Goal: Task Accomplishment & Management: Use online tool/utility

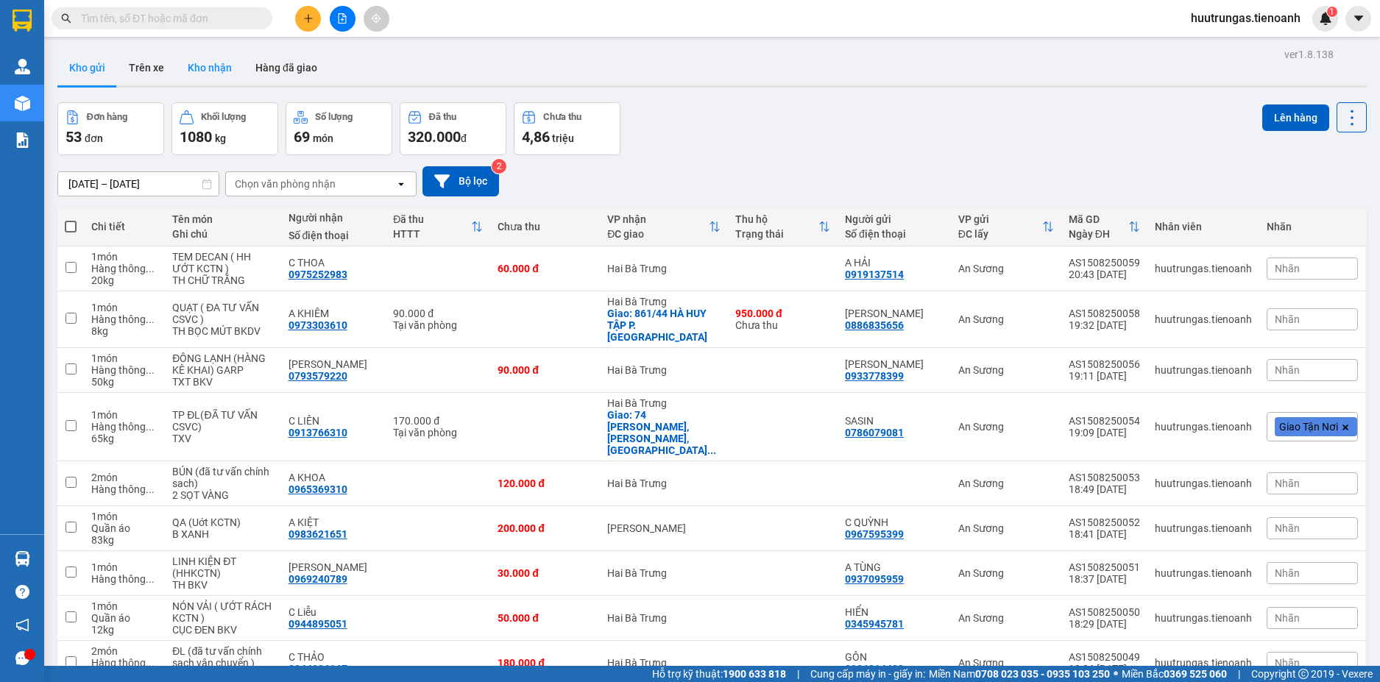
drag, startPoint x: 185, startPoint y: 77, endPoint x: 213, endPoint y: 74, distance: 28.1
click at [185, 77] on button "Kho nhận" at bounding box center [210, 67] width 68 height 35
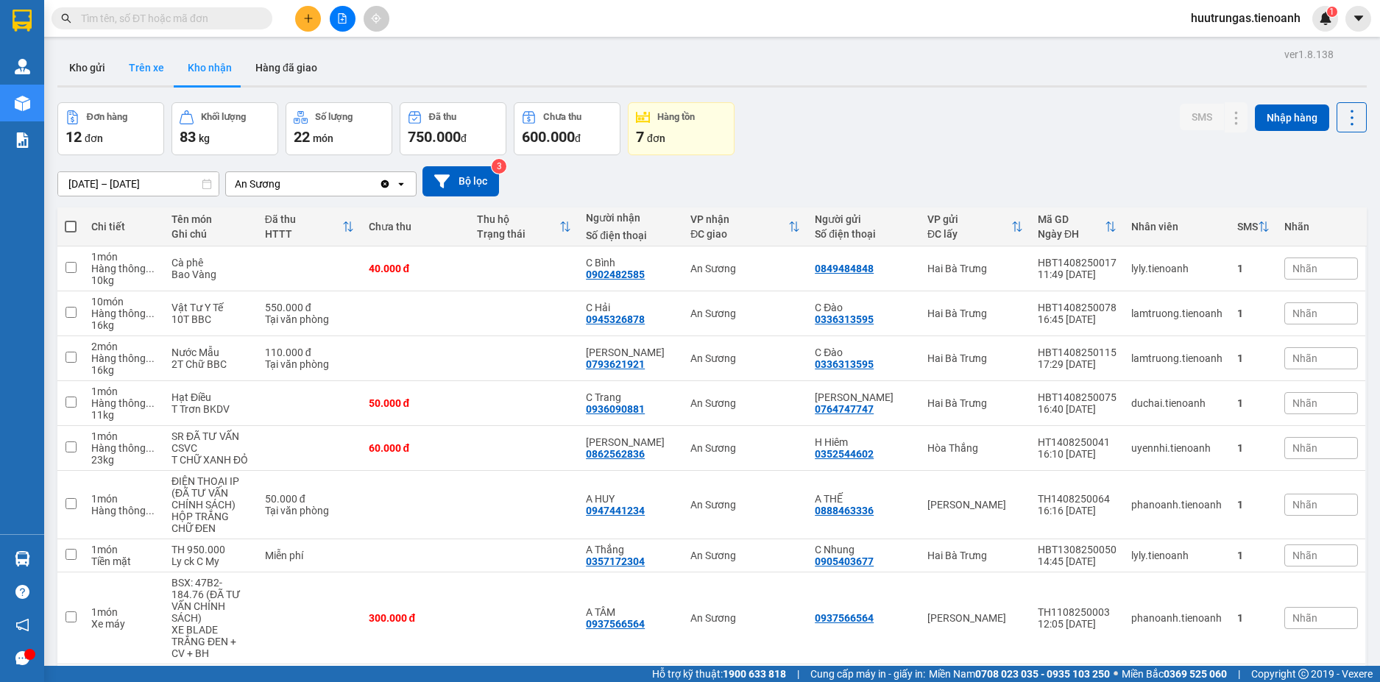
click at [151, 68] on button "Trên xe" at bounding box center [146, 67] width 59 height 35
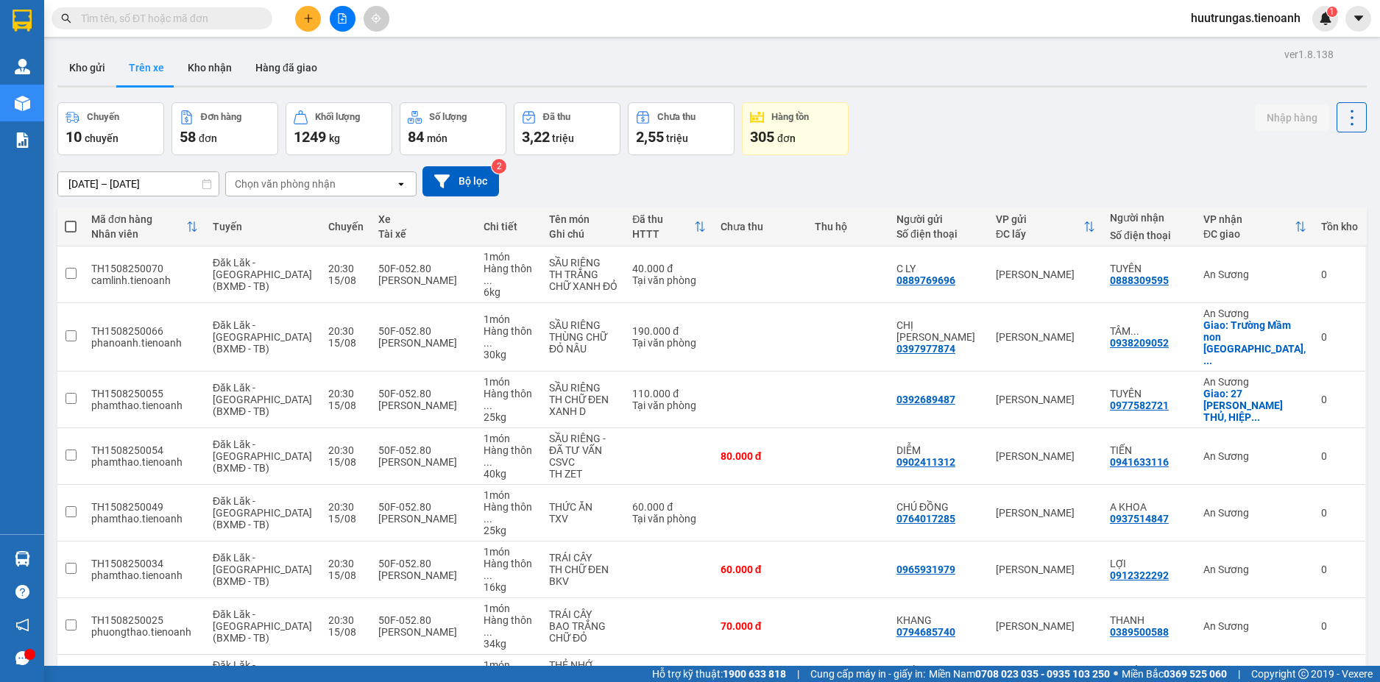
click at [358, 185] on div "Chọn văn phòng nhận" at bounding box center [310, 184] width 169 height 24
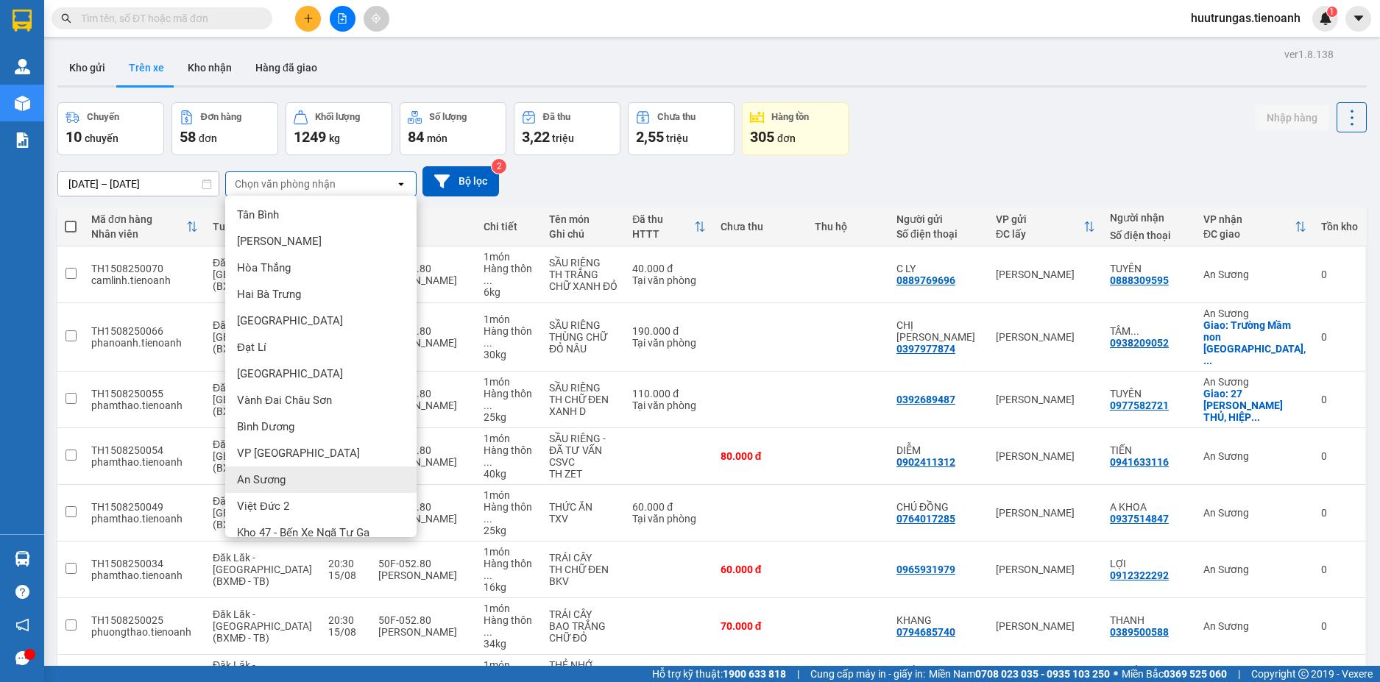
click at [277, 475] on span "An Sương" at bounding box center [261, 479] width 49 height 15
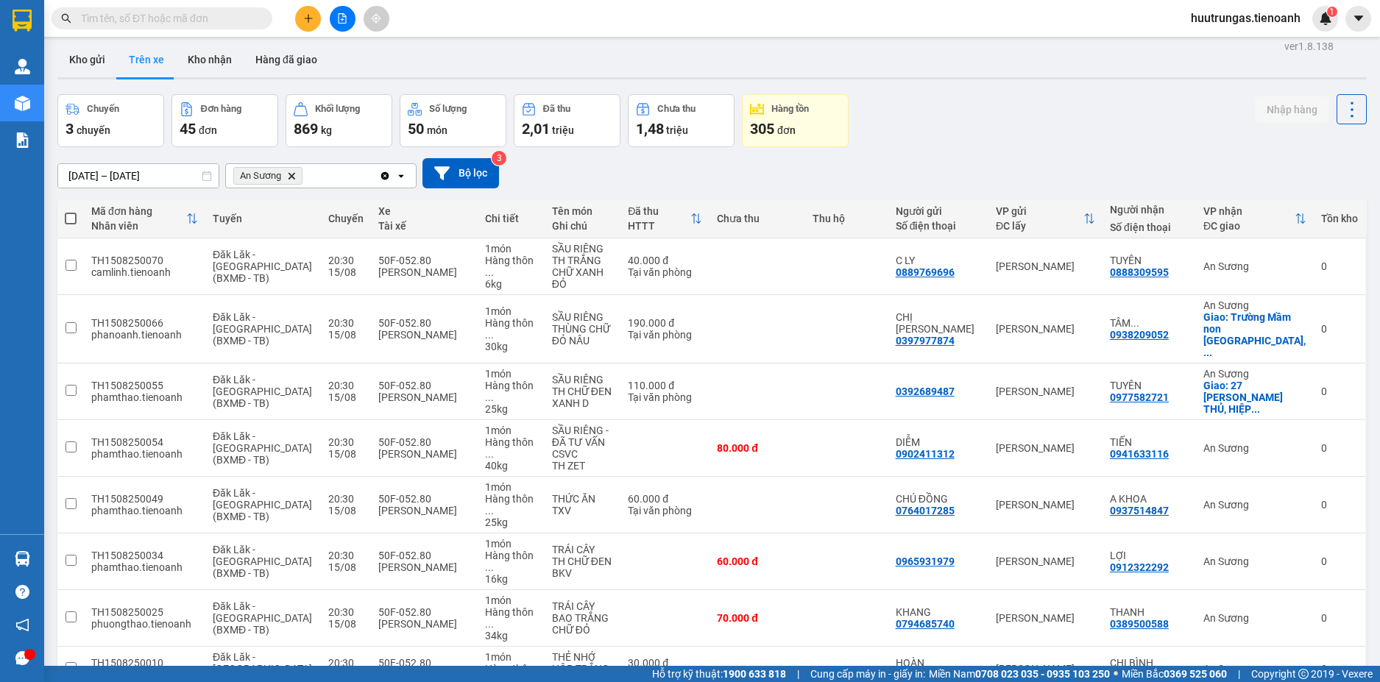
scroll to position [3, 0]
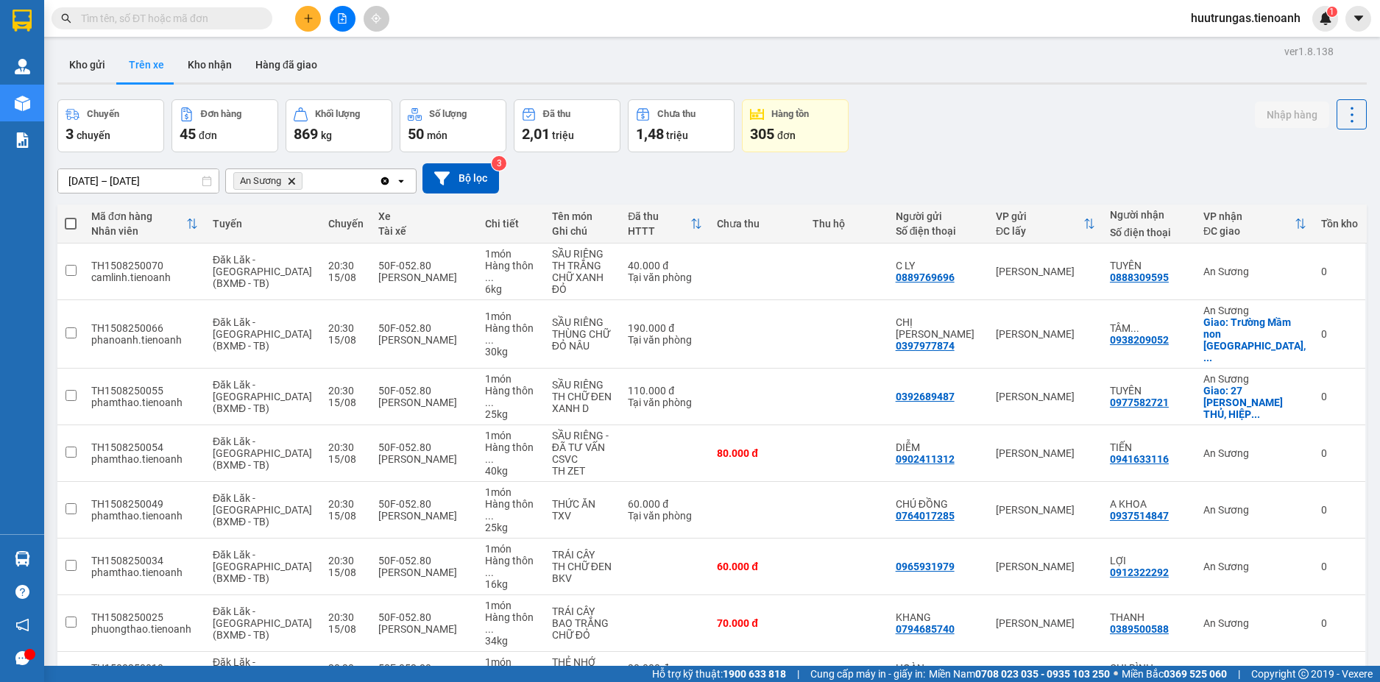
click at [210, 182] on icon at bounding box center [207, 181] width 10 height 10
click at [201, 185] on input "[DATE] – [DATE]" at bounding box center [138, 181] width 160 height 24
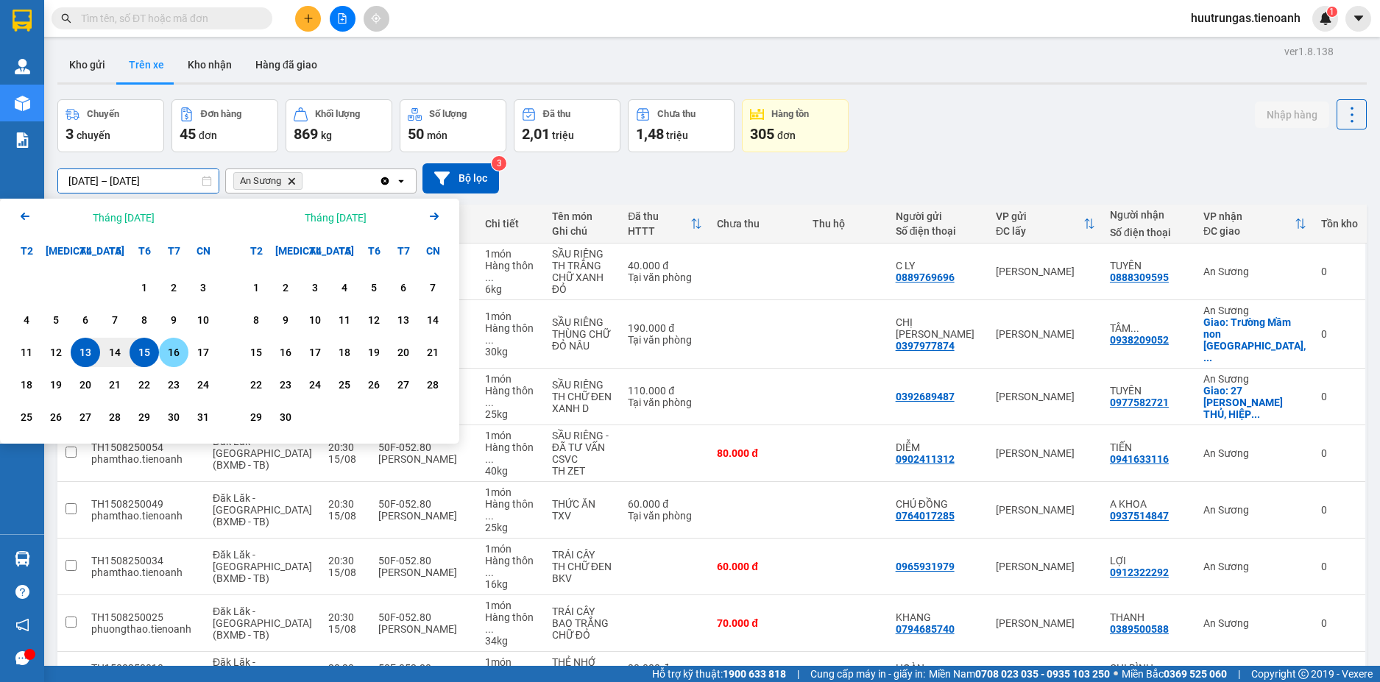
click at [180, 354] on div "16" at bounding box center [173, 353] width 21 height 18
click at [95, 349] on div "13" at bounding box center [85, 353] width 21 height 18
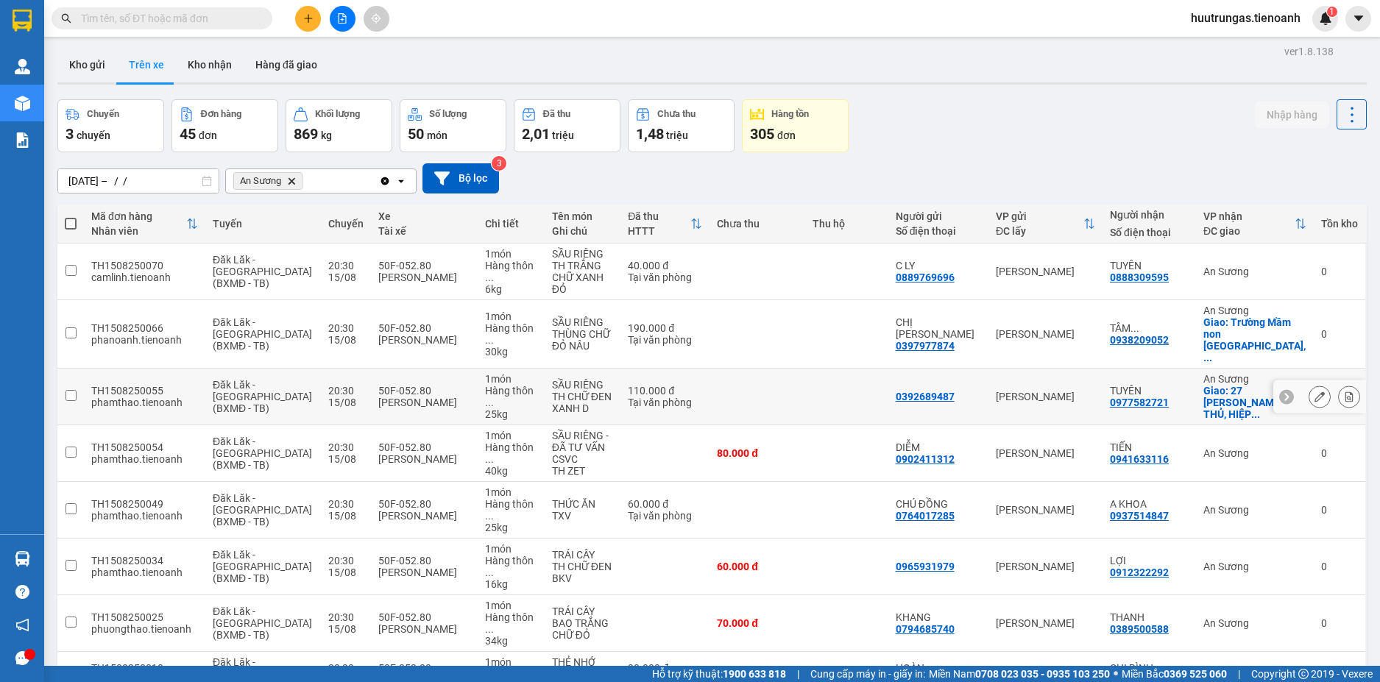
type input "[DATE] – [DATE]"
click at [100, 70] on button "Kho gửi" at bounding box center [87, 64] width 60 height 35
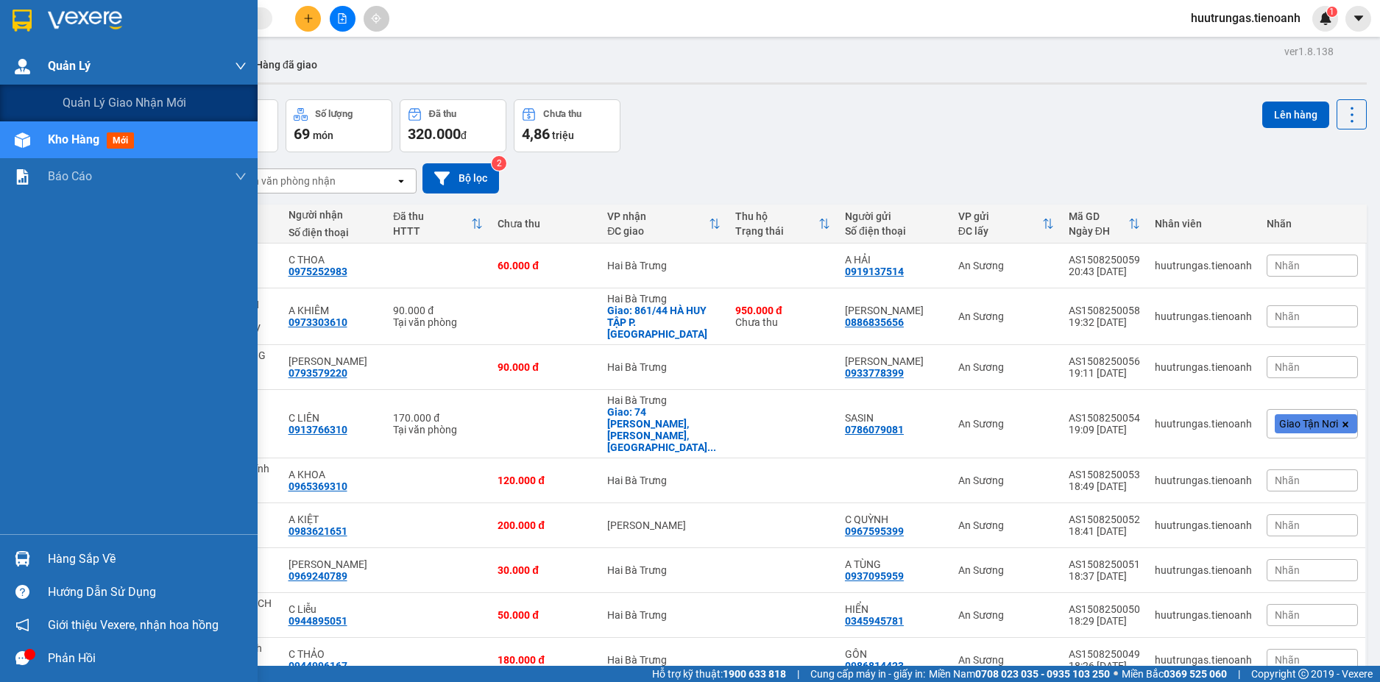
click at [32, 74] on div at bounding box center [23, 67] width 26 height 26
click at [118, 103] on span "Quản lý giao nhận mới" at bounding box center [125, 102] width 124 height 18
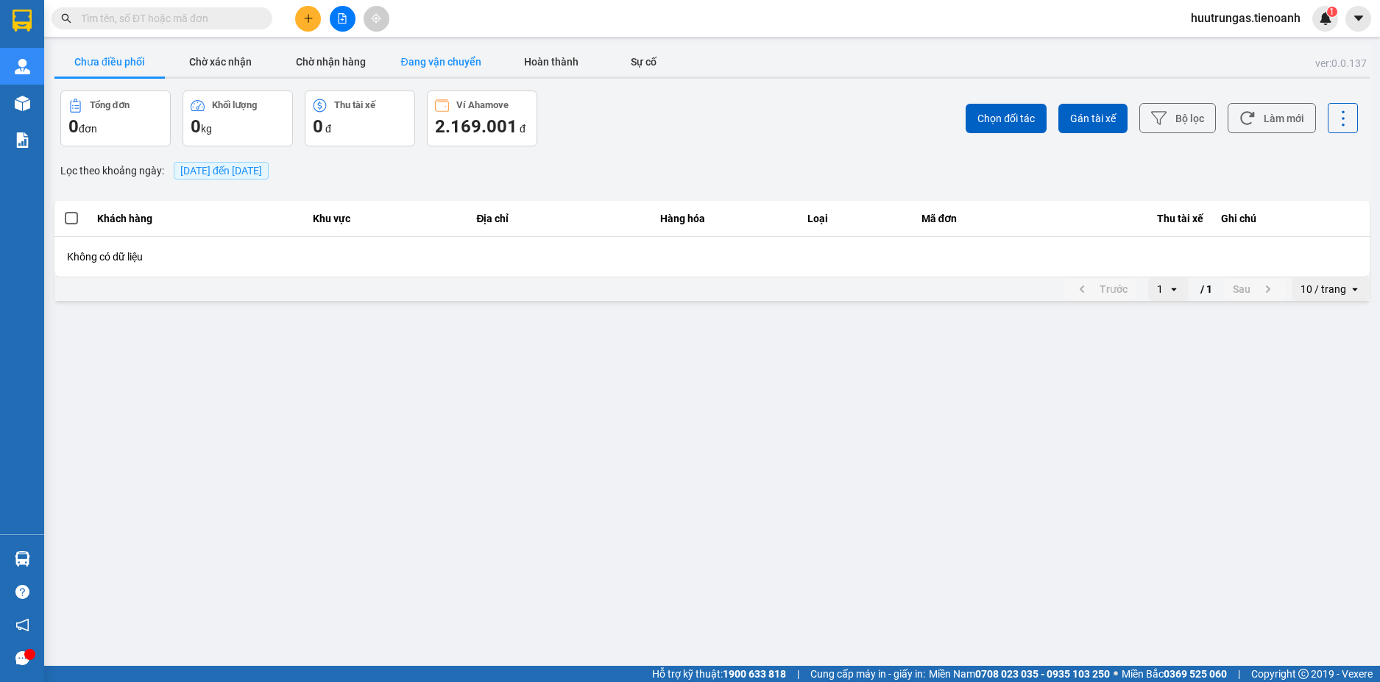
click at [459, 63] on button "Đang vận chuyển" at bounding box center [441, 61] width 110 height 29
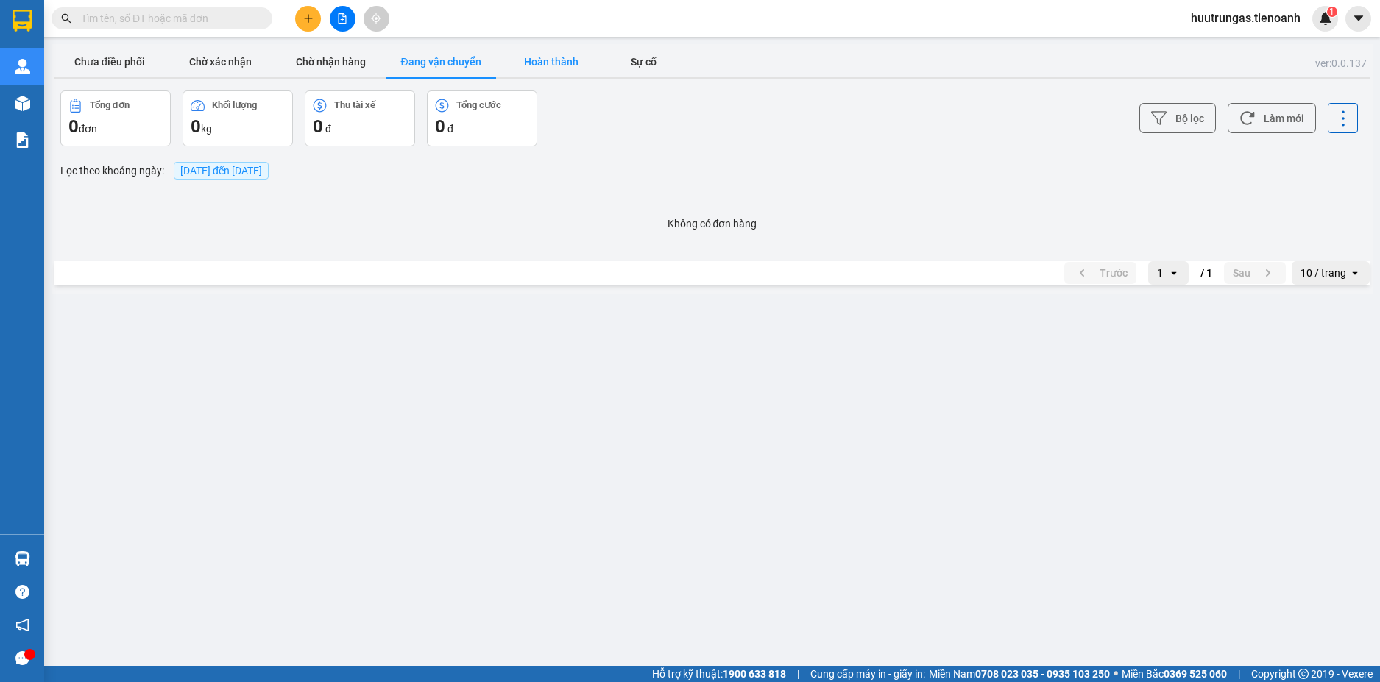
click at [537, 64] on button "Hoàn thành" at bounding box center [551, 61] width 110 height 29
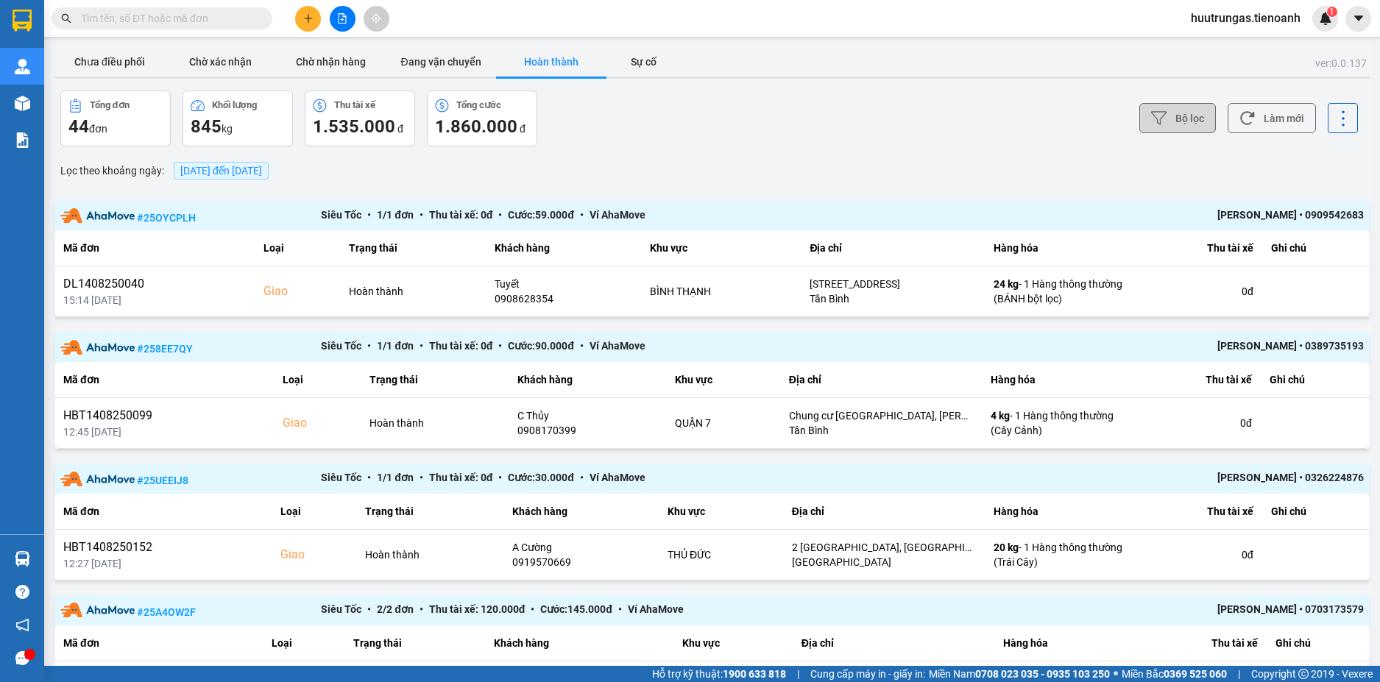
click at [1193, 118] on button "Bộ lọc" at bounding box center [1177, 118] width 77 height 30
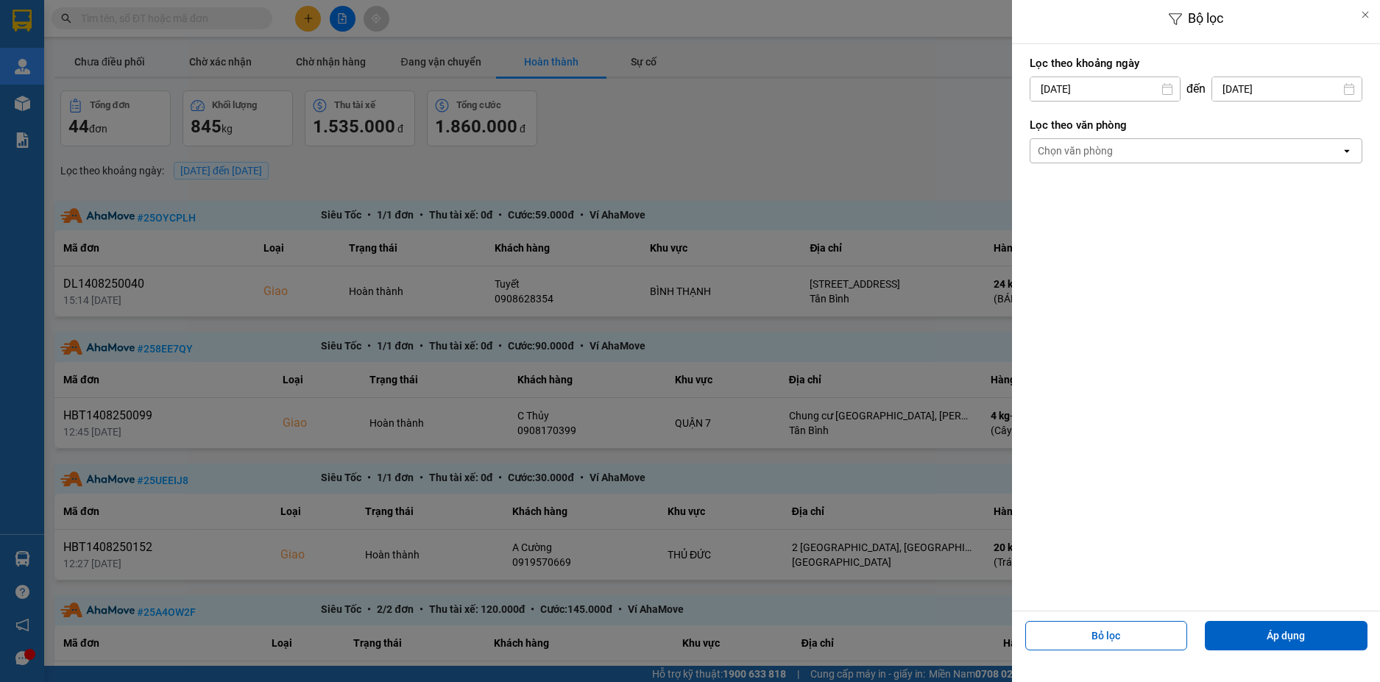
click at [1126, 146] on div "Chọn văn phòng" at bounding box center [1185, 151] width 310 height 24
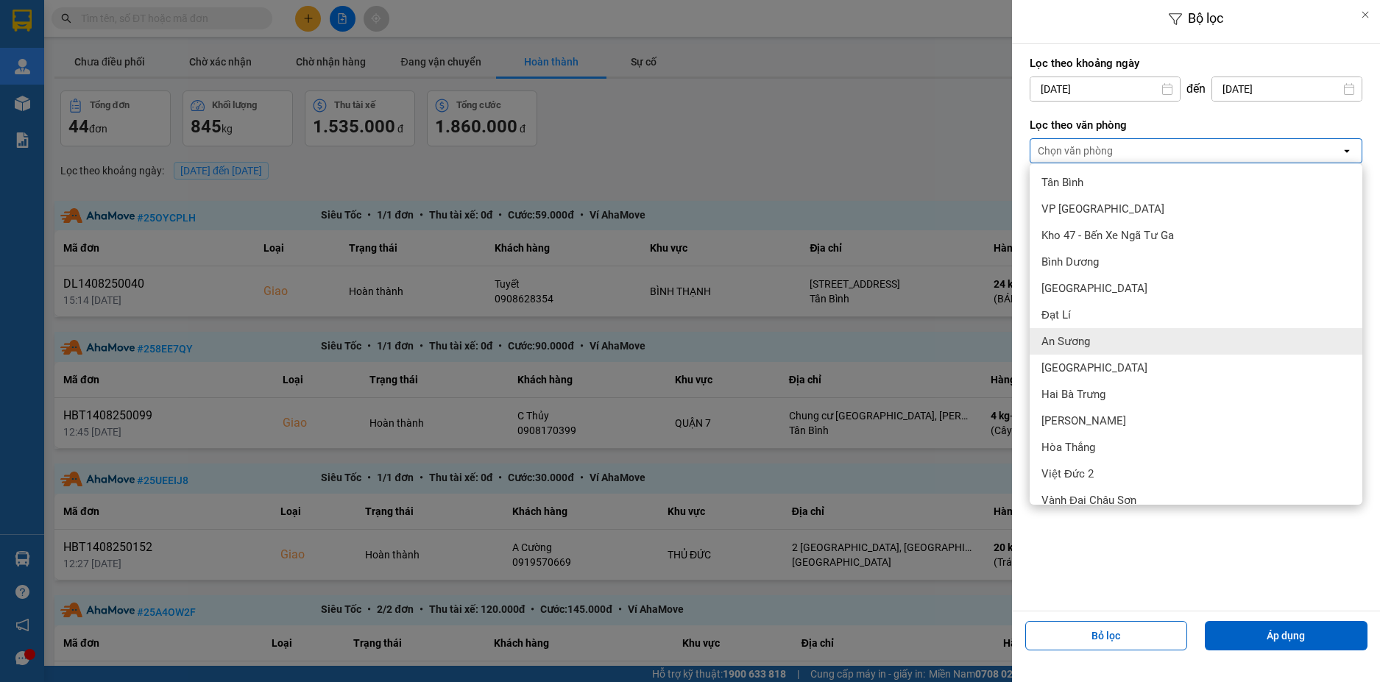
click at [1087, 338] on span "An Sương" at bounding box center [1065, 341] width 49 height 15
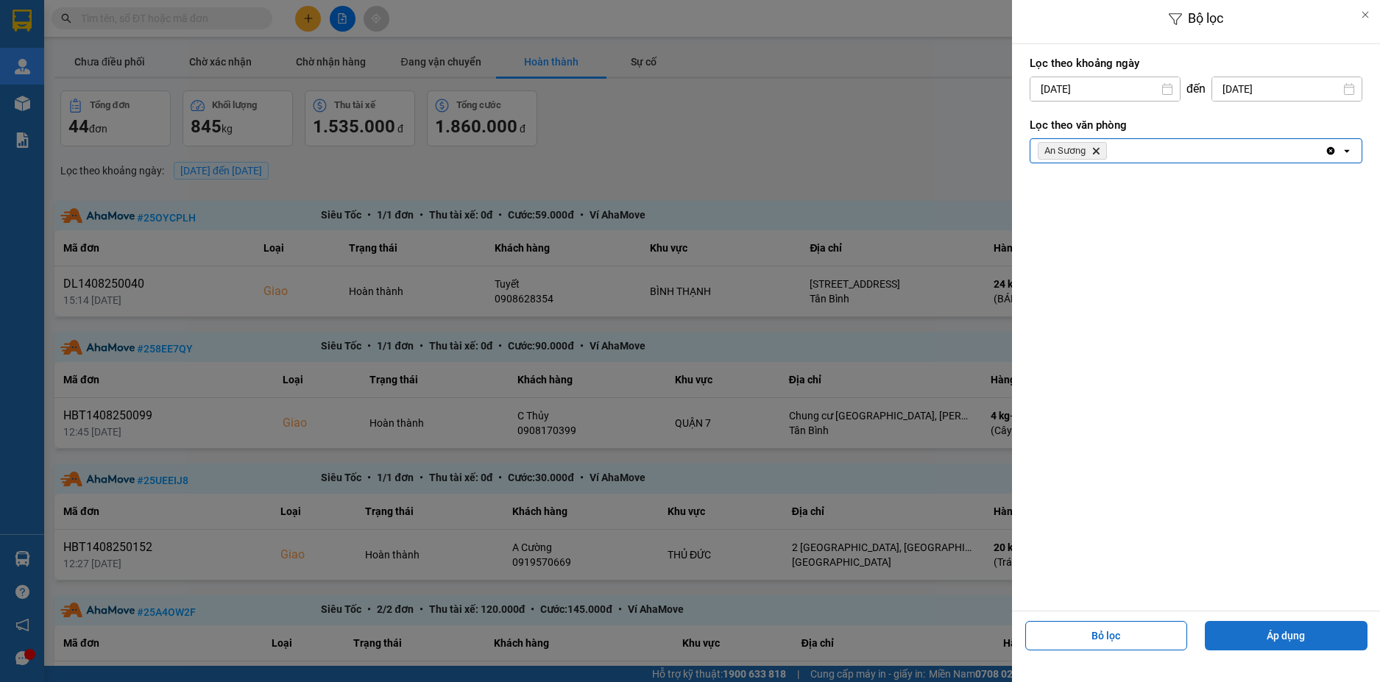
click at [1296, 632] on button "Áp dụng" at bounding box center [1285, 635] width 163 height 29
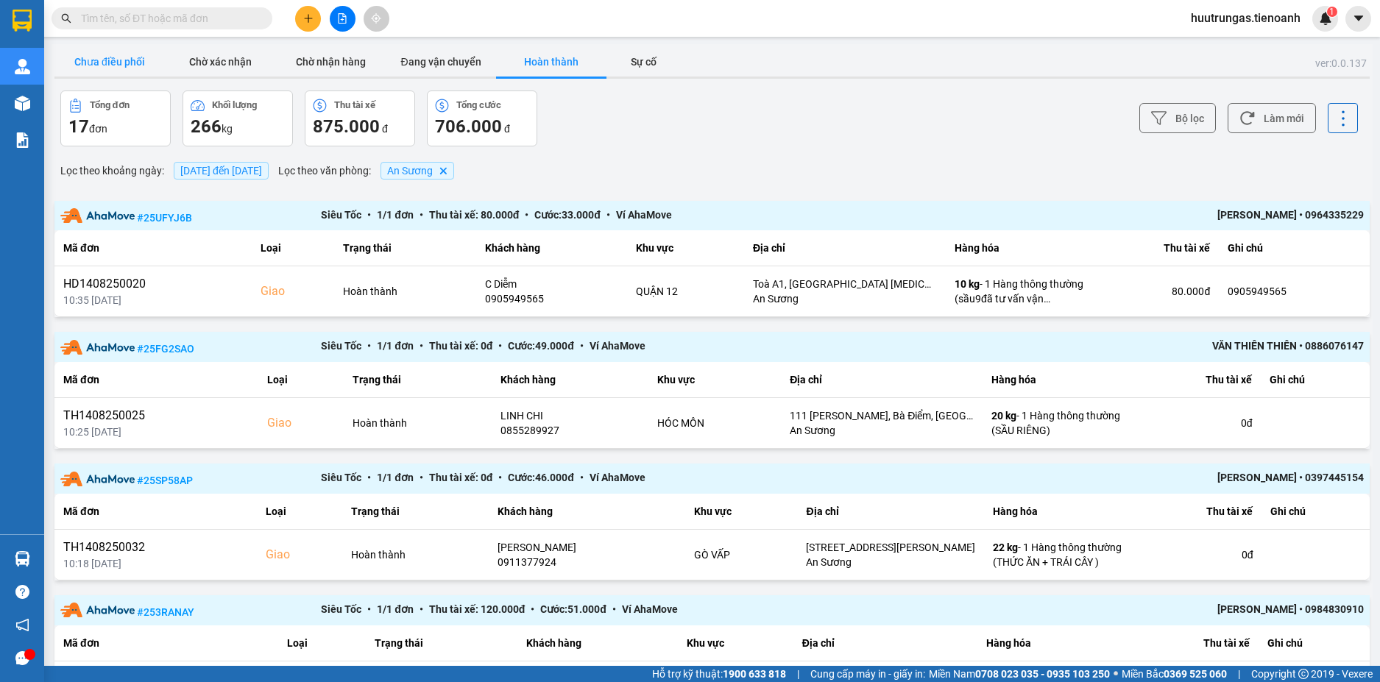
click at [155, 70] on button "Chưa điều phối" at bounding box center [109, 61] width 110 height 29
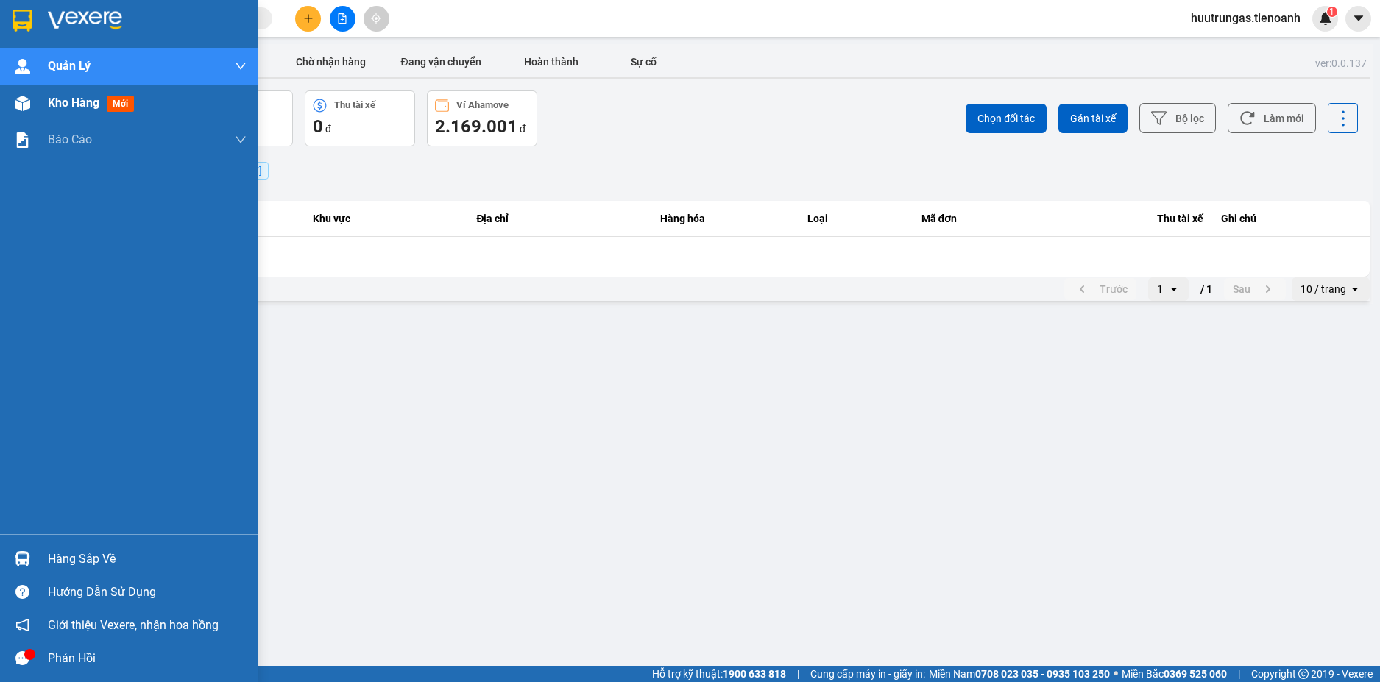
click at [79, 101] on span "Kho hàng" at bounding box center [74, 103] width 52 height 14
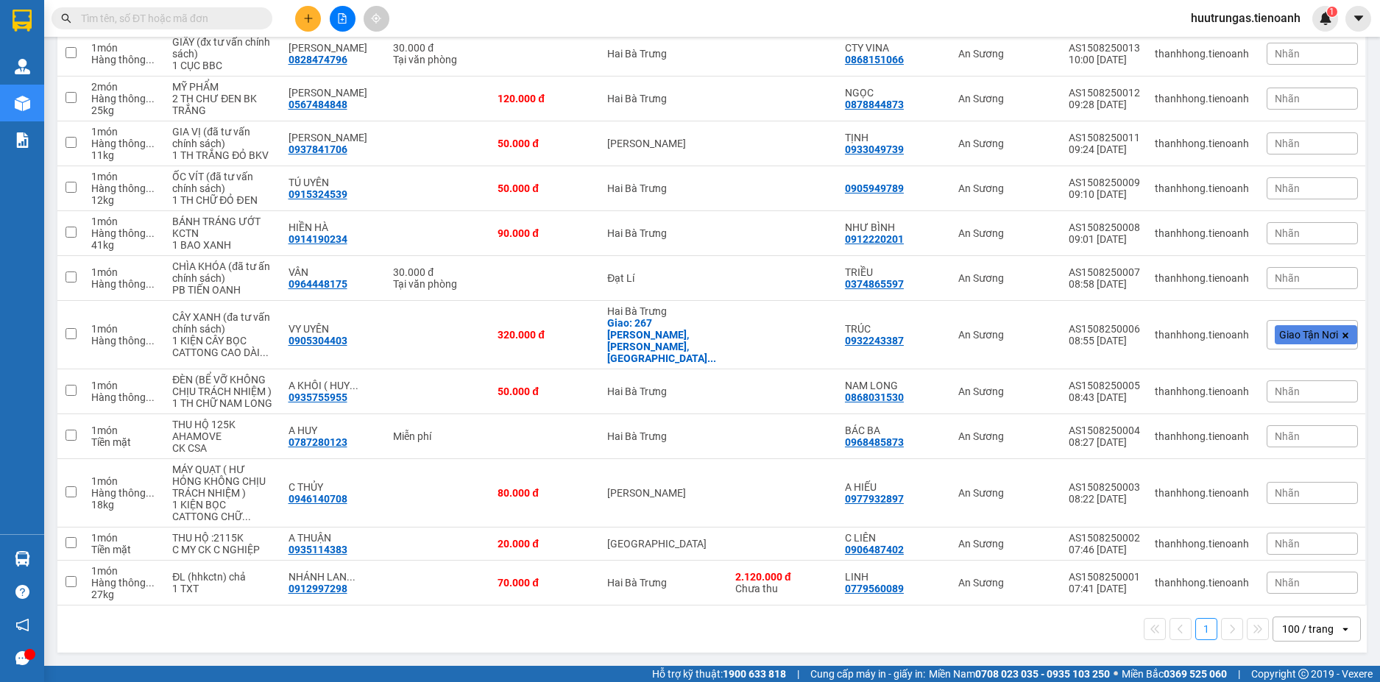
scroll to position [2302, 0]
click at [1308, 623] on div "100 / trang" at bounding box center [1308, 629] width 52 height 15
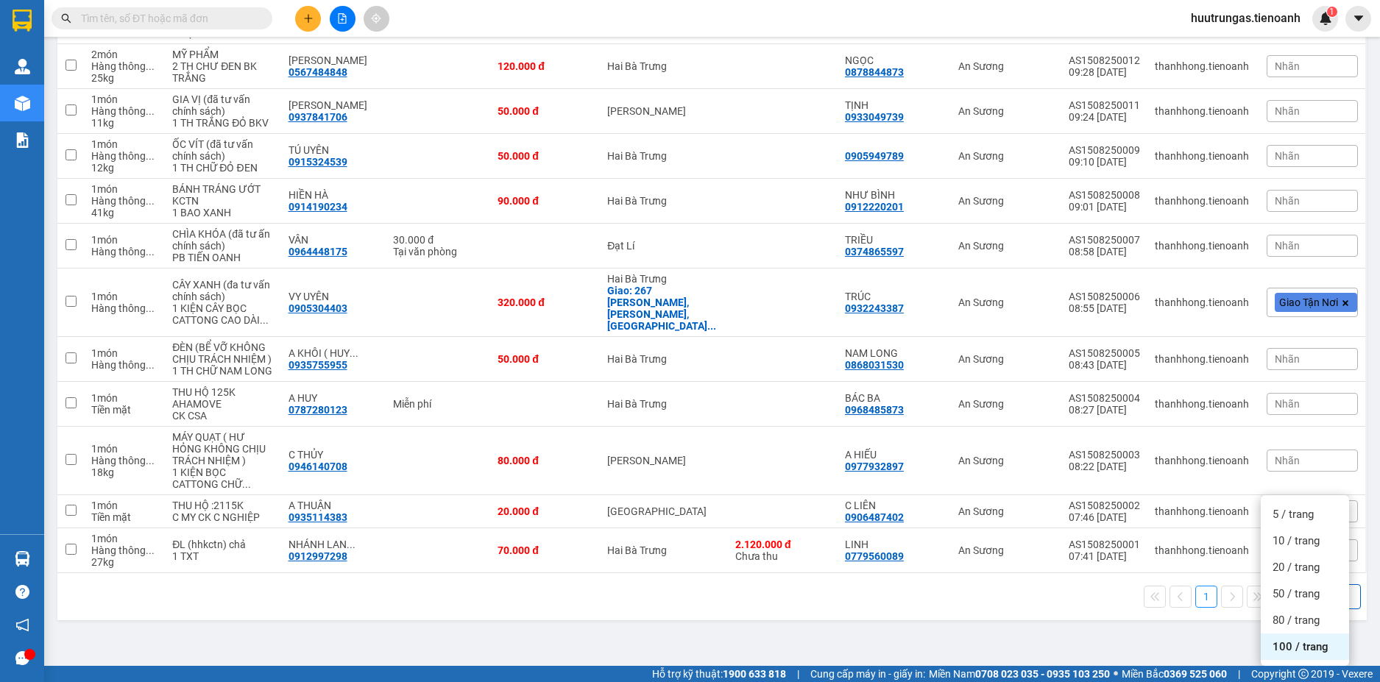
click at [1304, 639] on span "100 / trang" at bounding box center [1300, 646] width 56 height 15
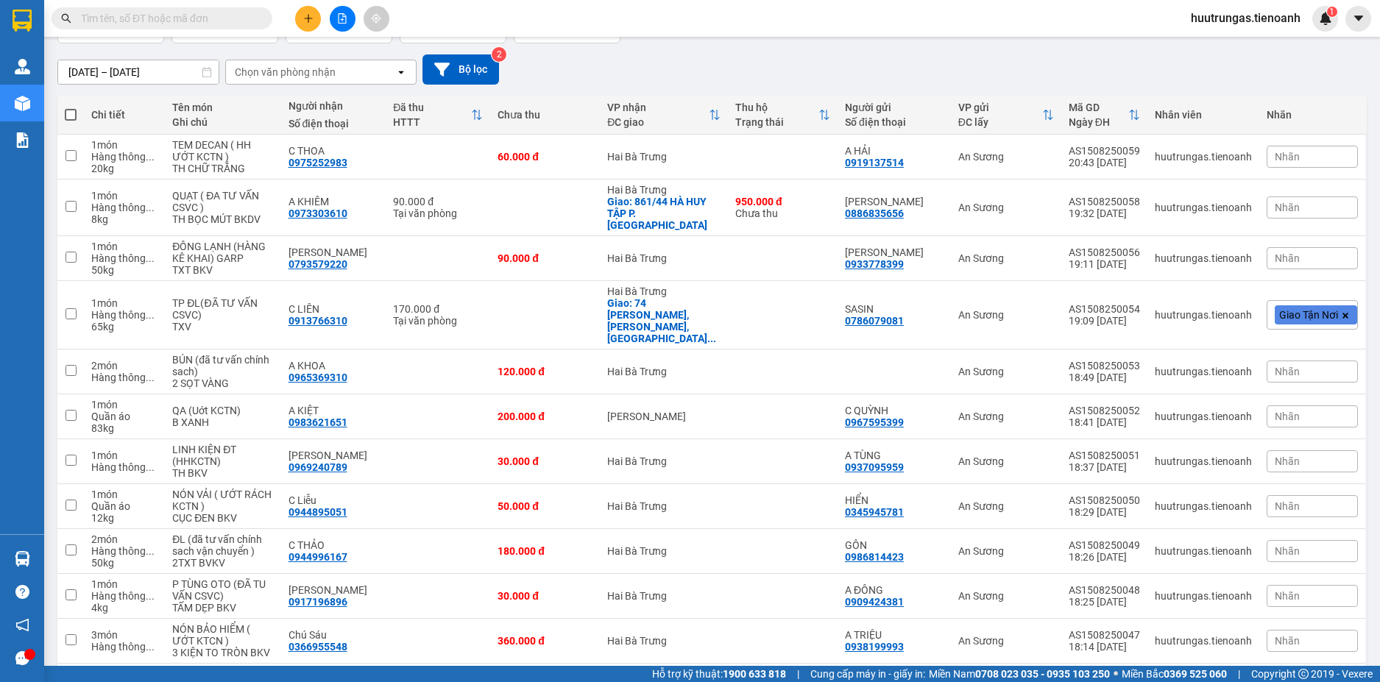
scroll to position [52, 0]
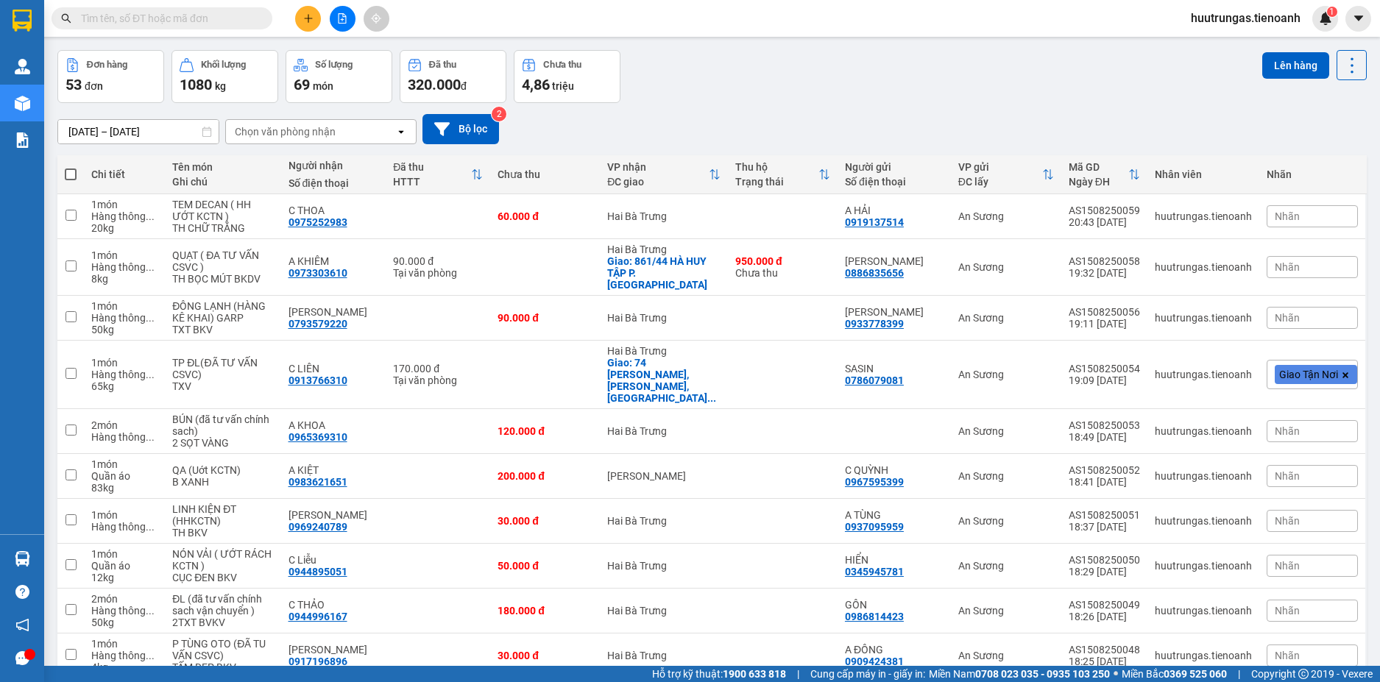
click at [71, 173] on span at bounding box center [71, 174] width 12 height 12
click at [71, 167] on input "checkbox" at bounding box center [71, 167] width 0 height 0
checkbox input "true"
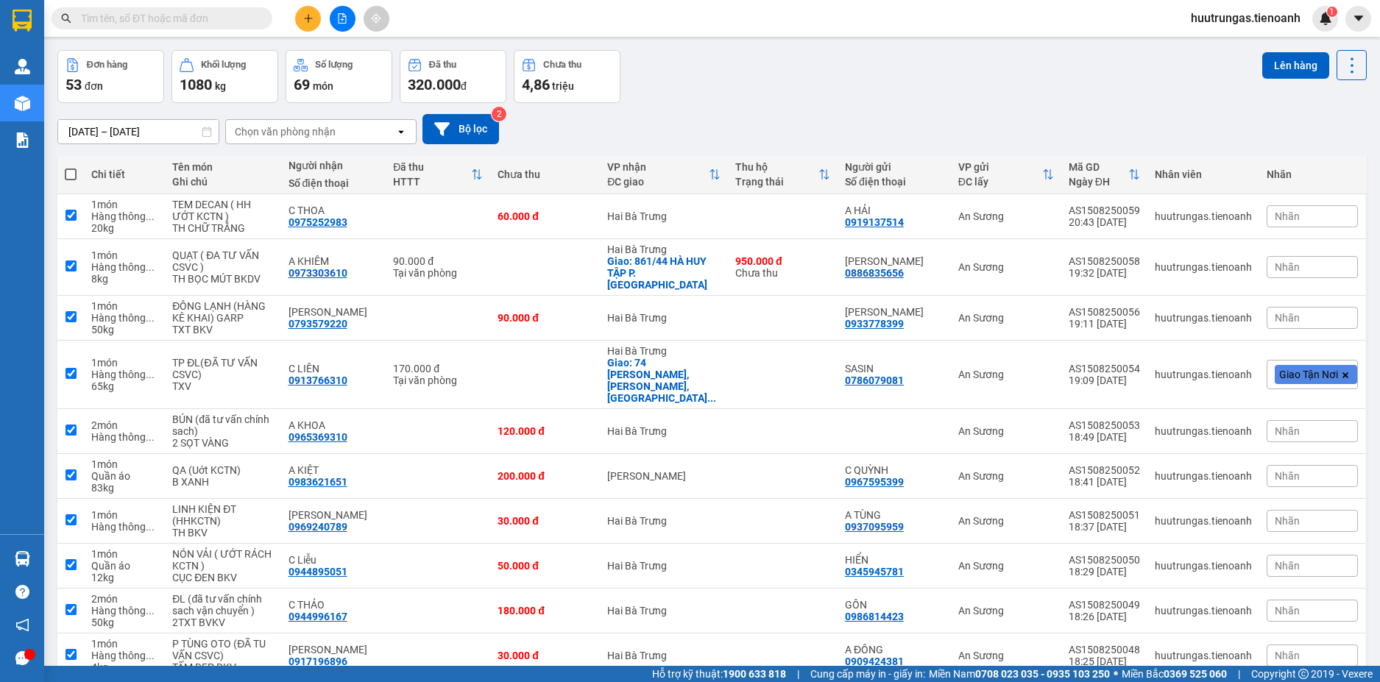
checkbox input "true"
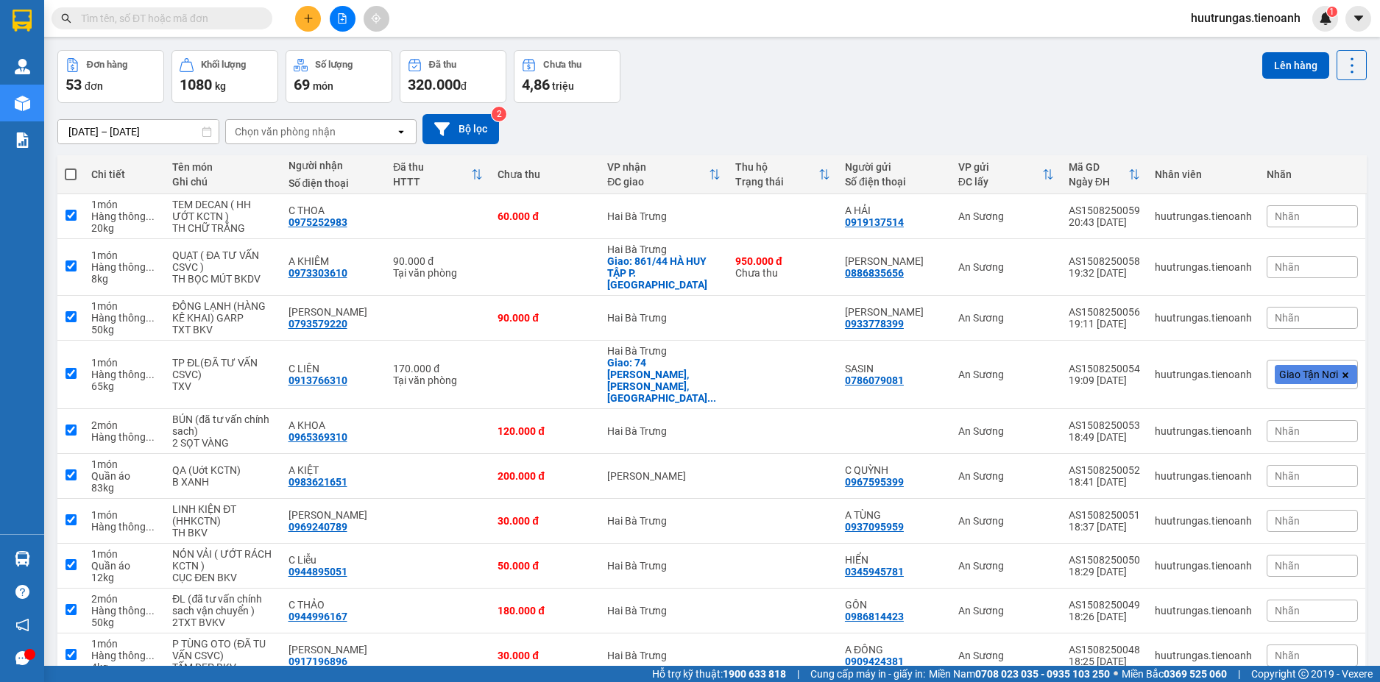
checkbox input "true"
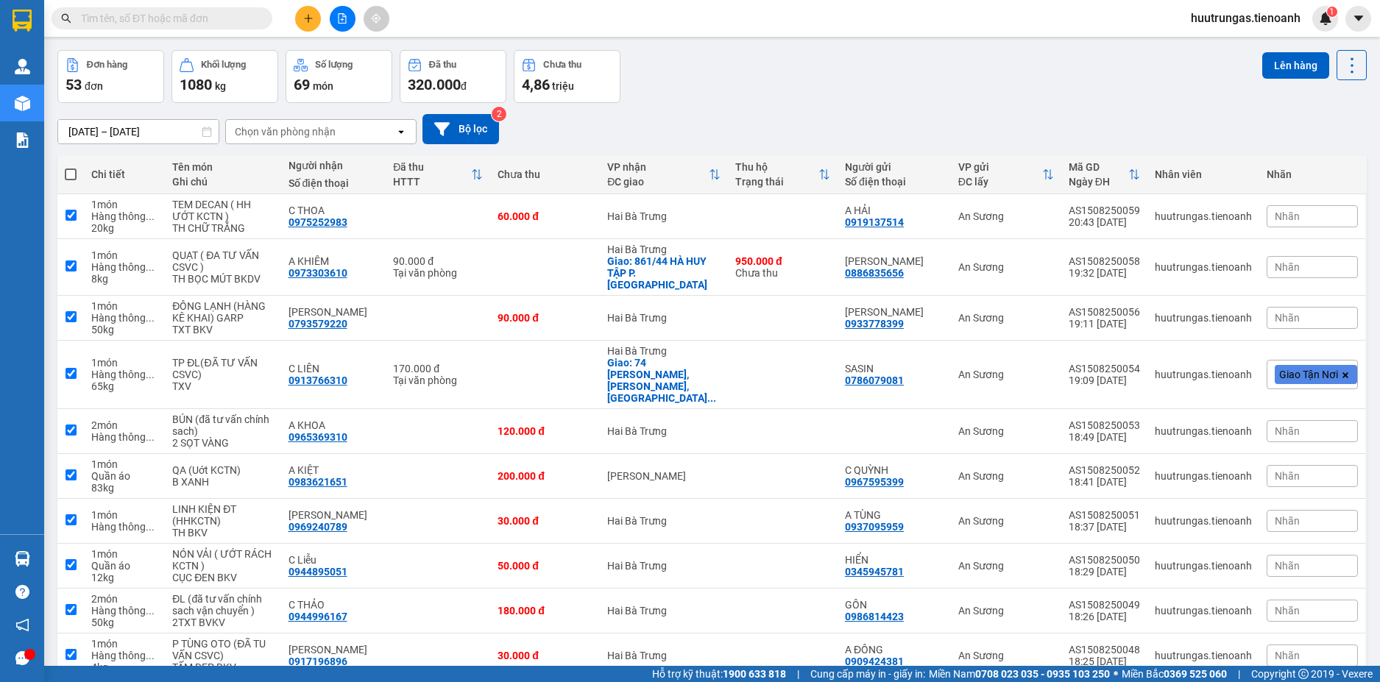
checkbox input "true"
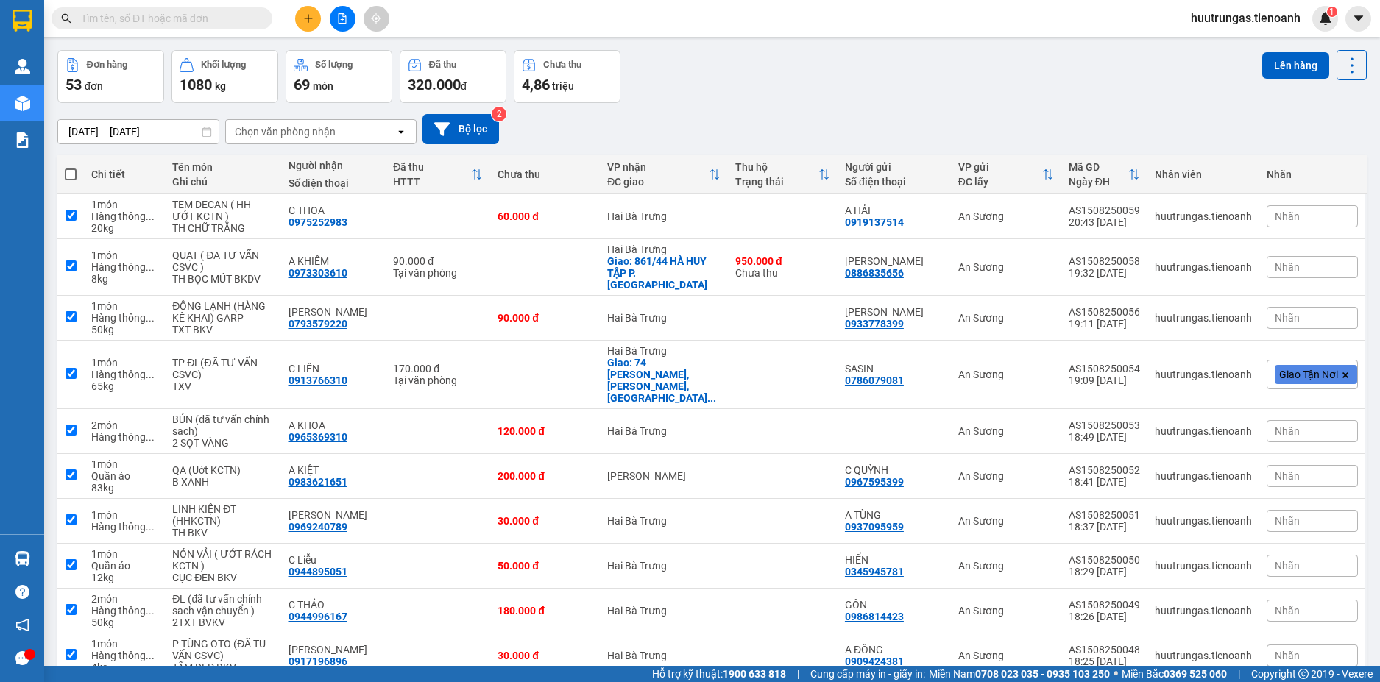
checkbox input "true"
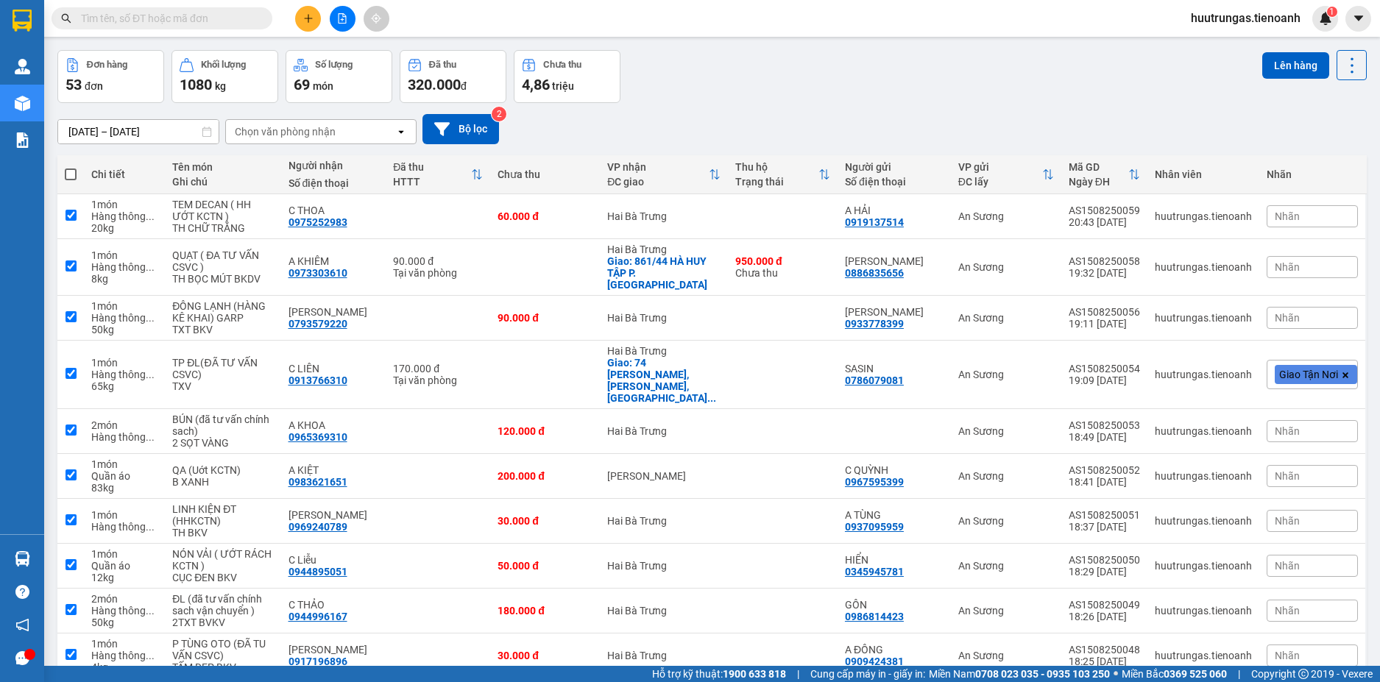
checkbox input "true"
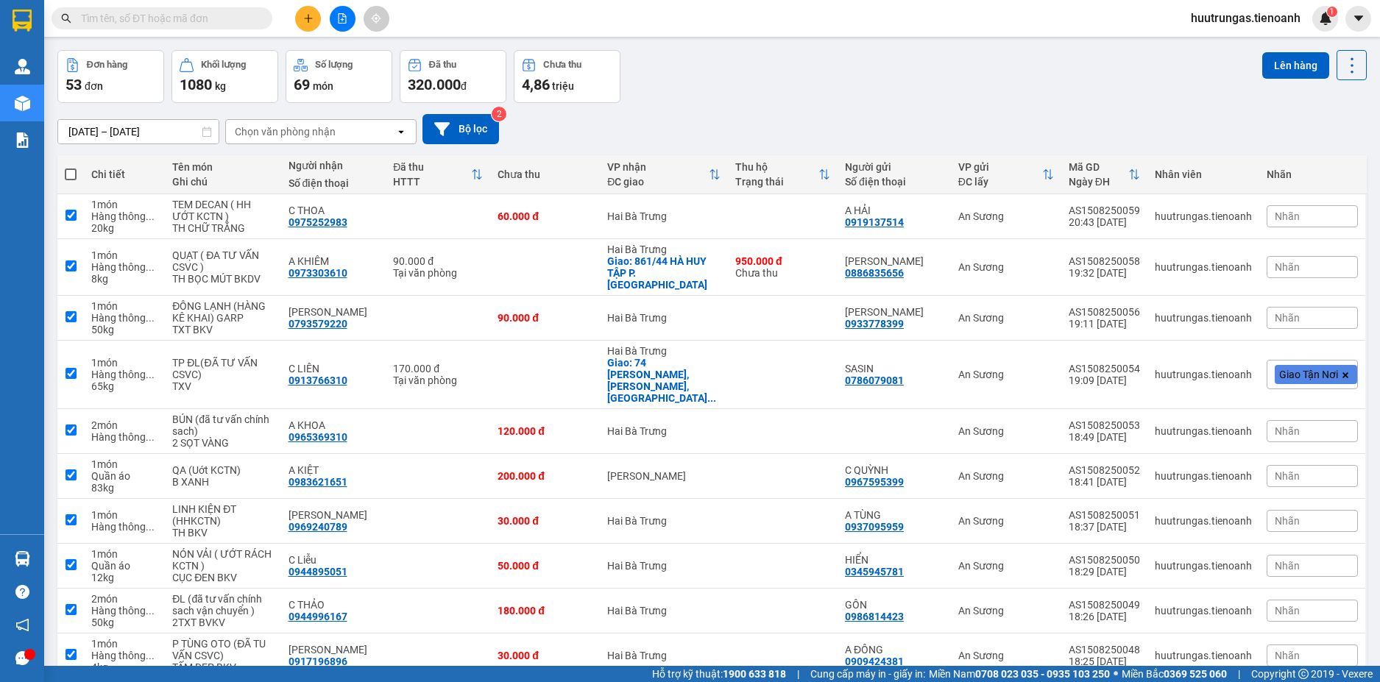
checkbox input "true"
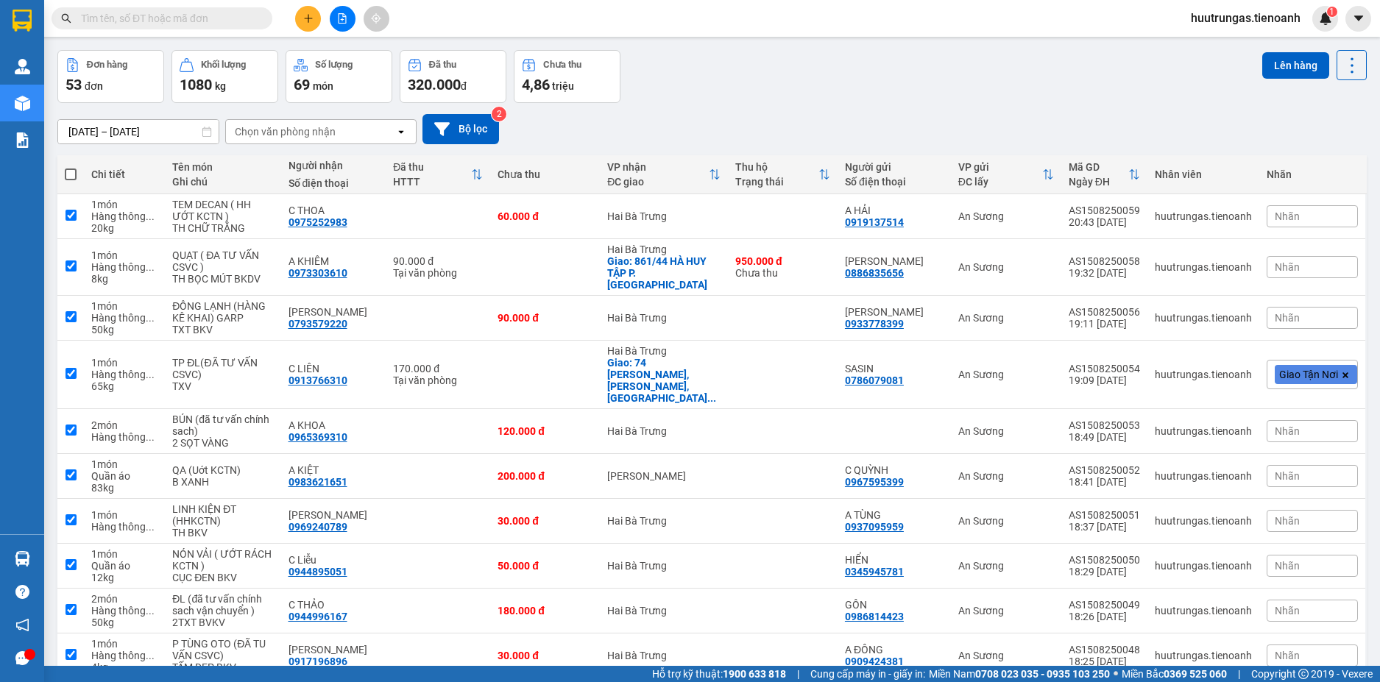
checkbox input "true"
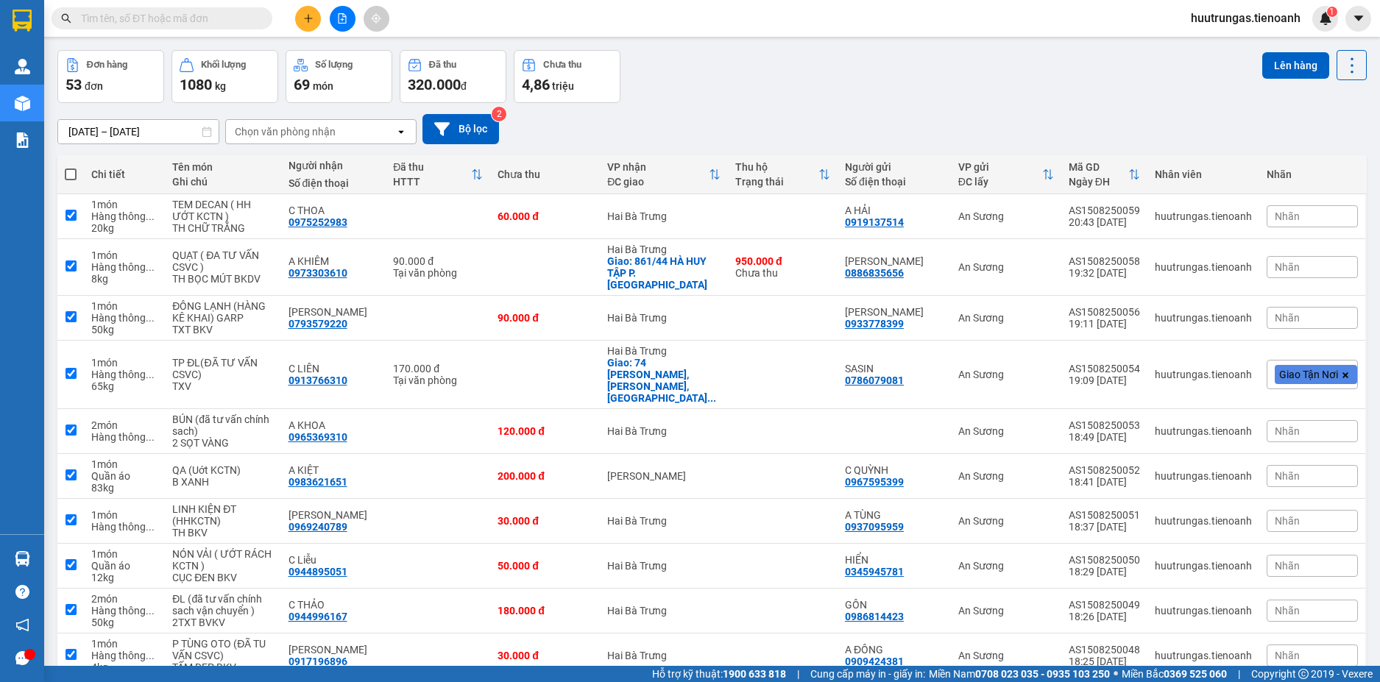
checkbox input "true"
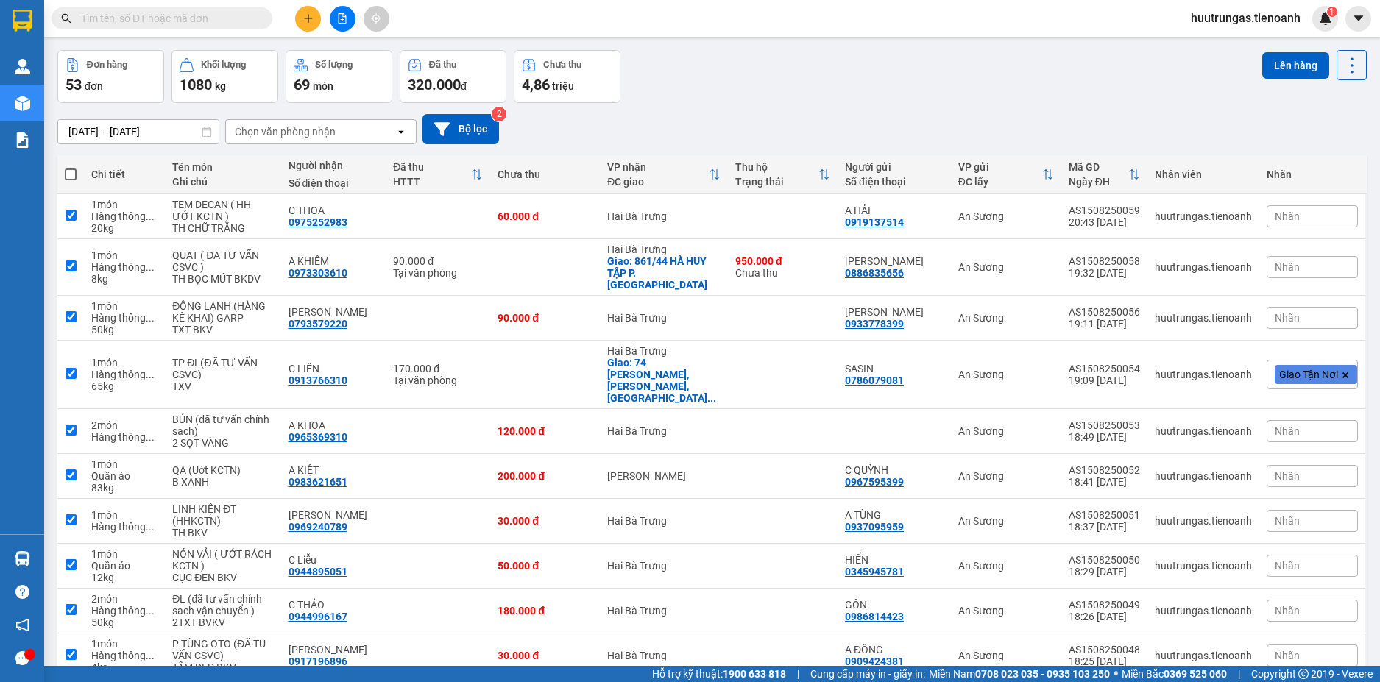
checkbox input "true"
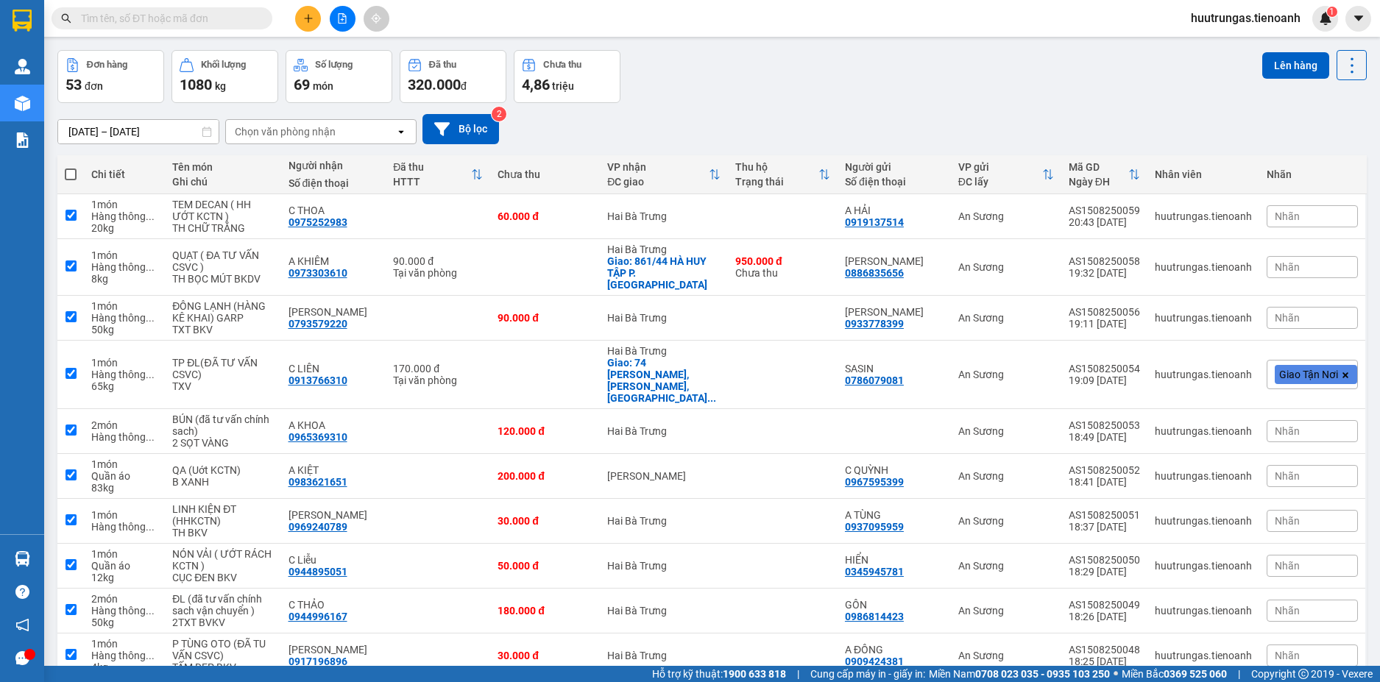
checkbox input "true"
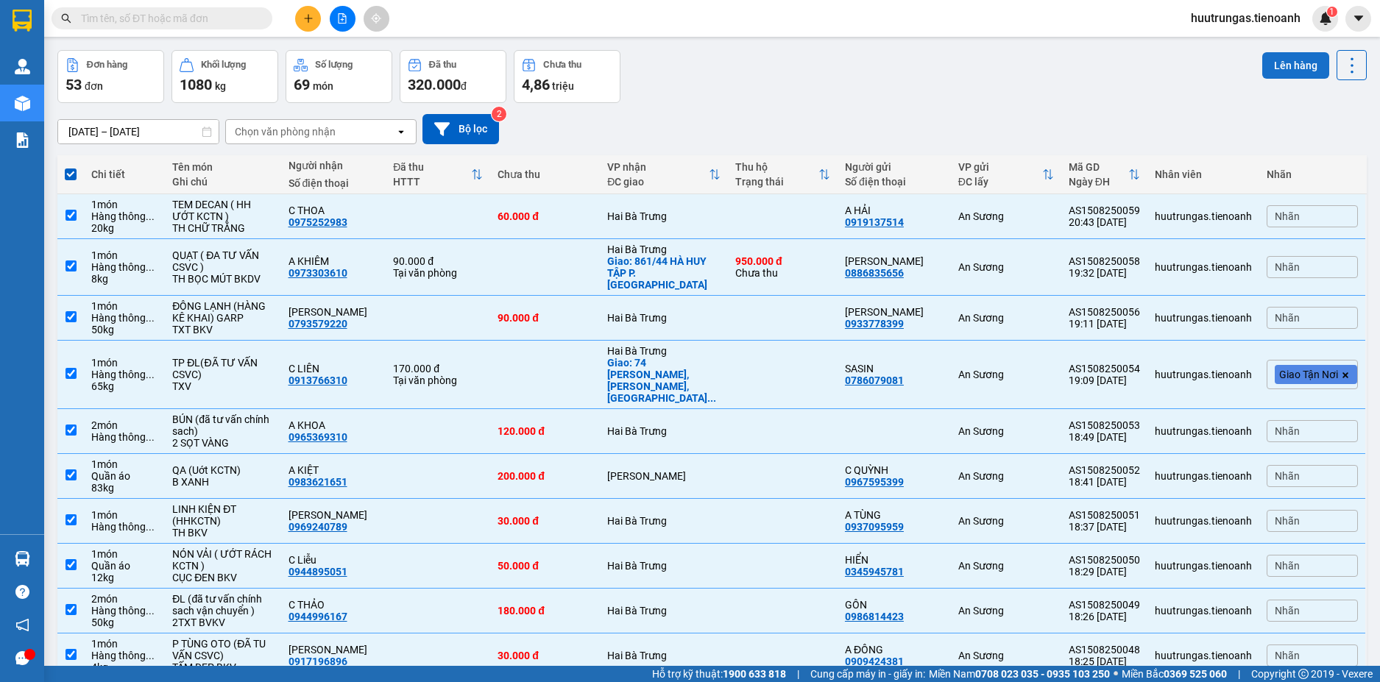
click at [1286, 62] on button "Lên hàng" at bounding box center [1295, 65] width 67 height 26
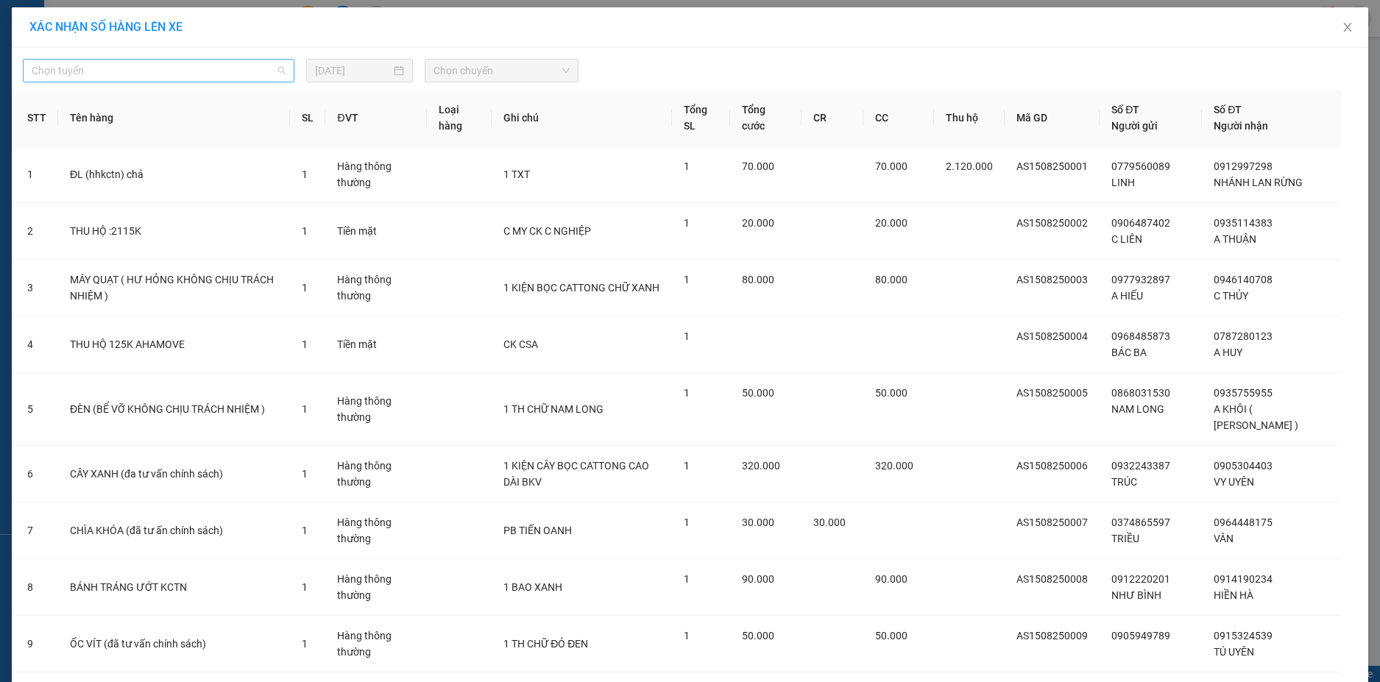
click at [259, 72] on span "Chọn tuyến" at bounding box center [159, 71] width 254 height 22
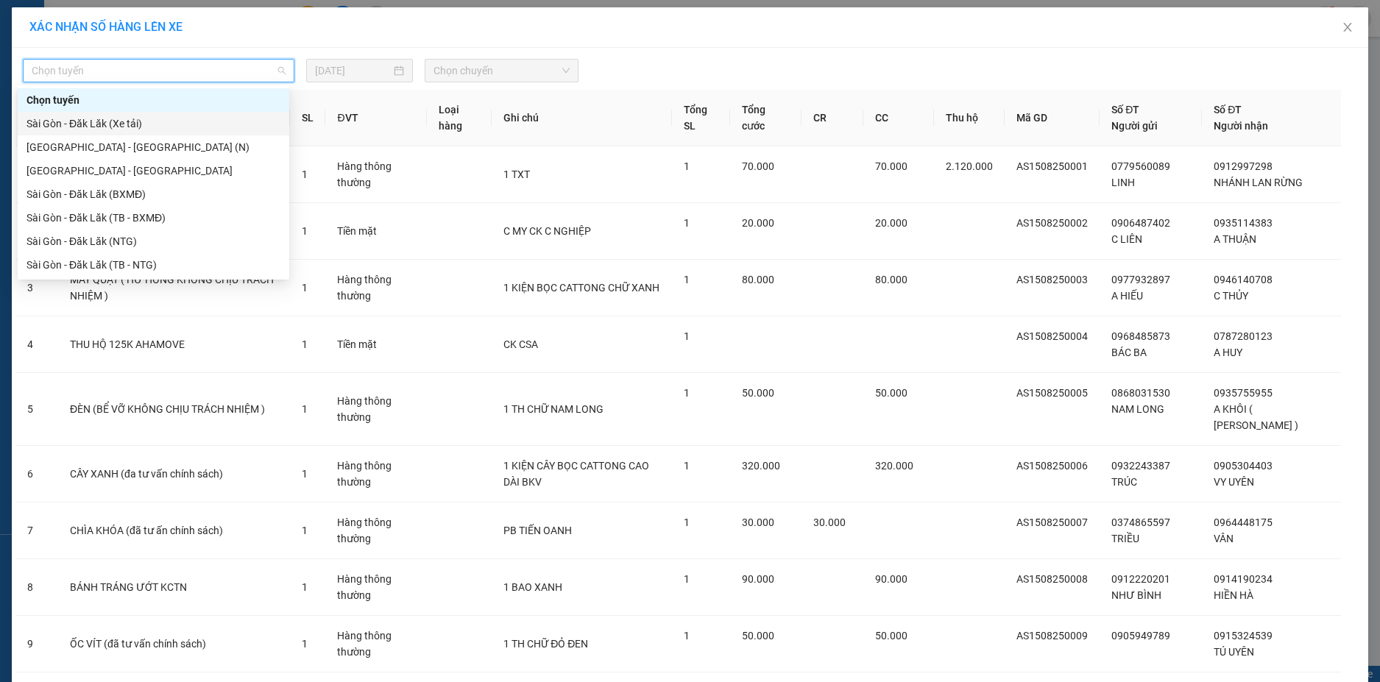
click at [136, 126] on div "Sài Gòn - Đăk Lăk (Xe tải)" at bounding box center [153, 124] width 254 height 16
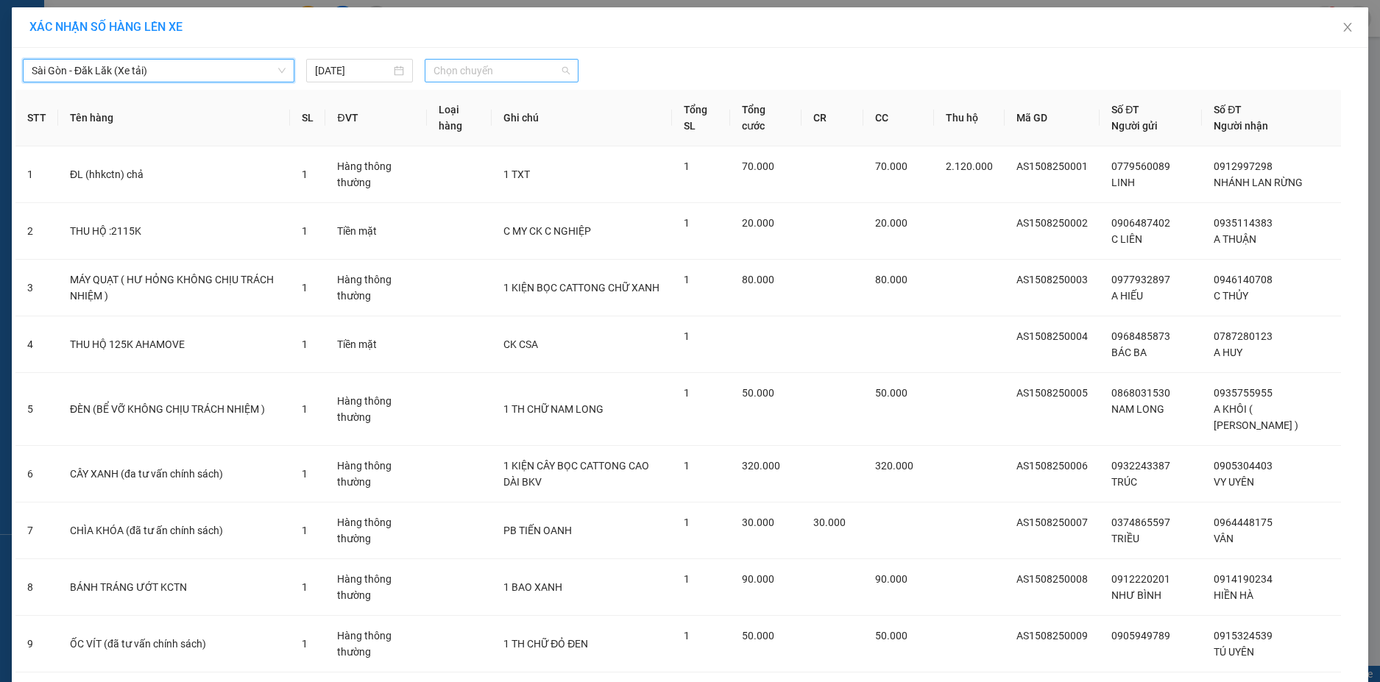
click at [533, 65] on span "Chọn chuyến" at bounding box center [501, 71] width 136 height 22
click at [503, 126] on div "22:00 - 50H-148.79" at bounding box center [484, 124] width 115 height 16
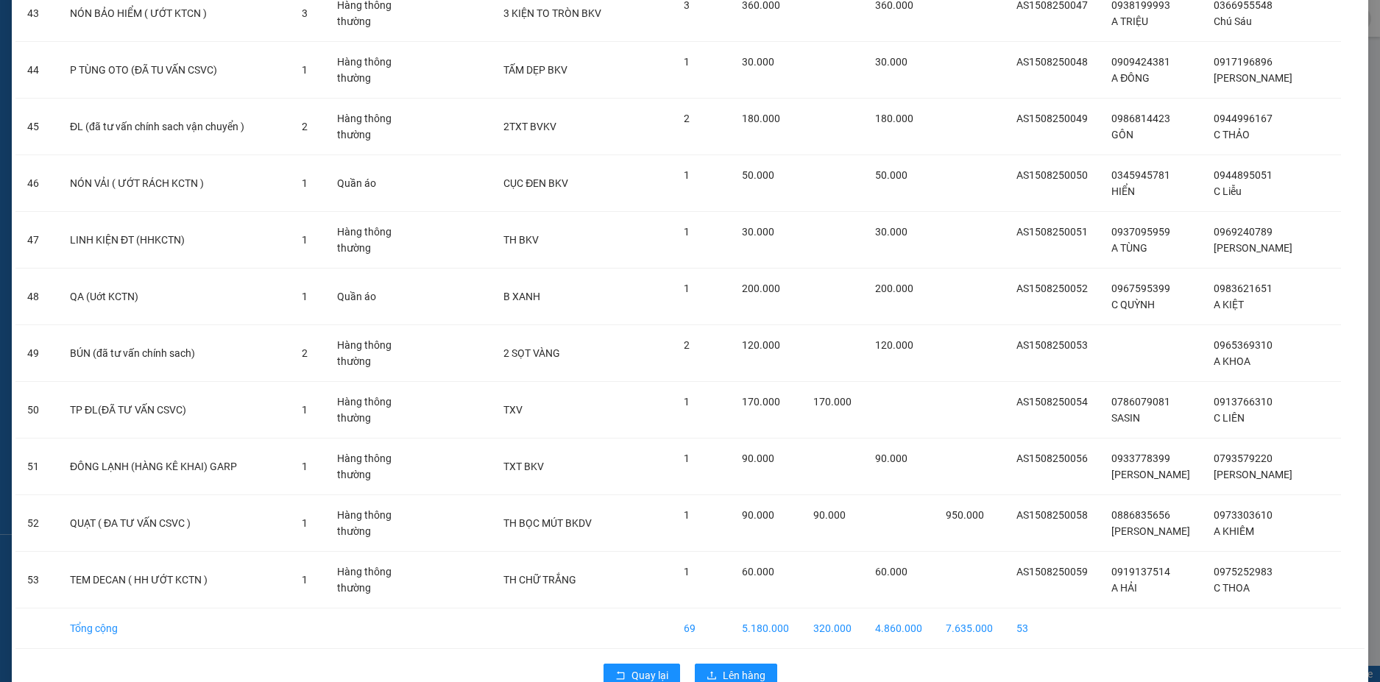
scroll to position [2616, 0]
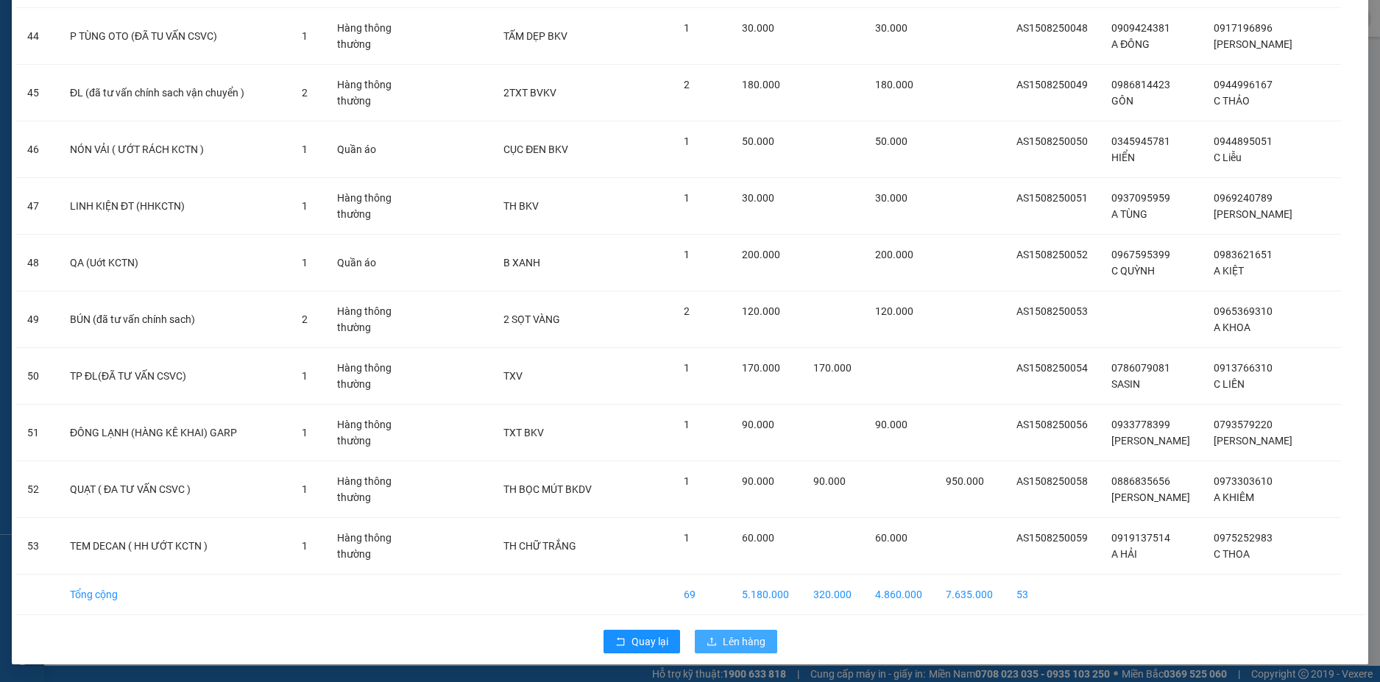
click at [722, 644] on span "Lên hàng" at bounding box center [743, 641] width 43 height 16
